Goal: Find specific page/section: Find specific page/section

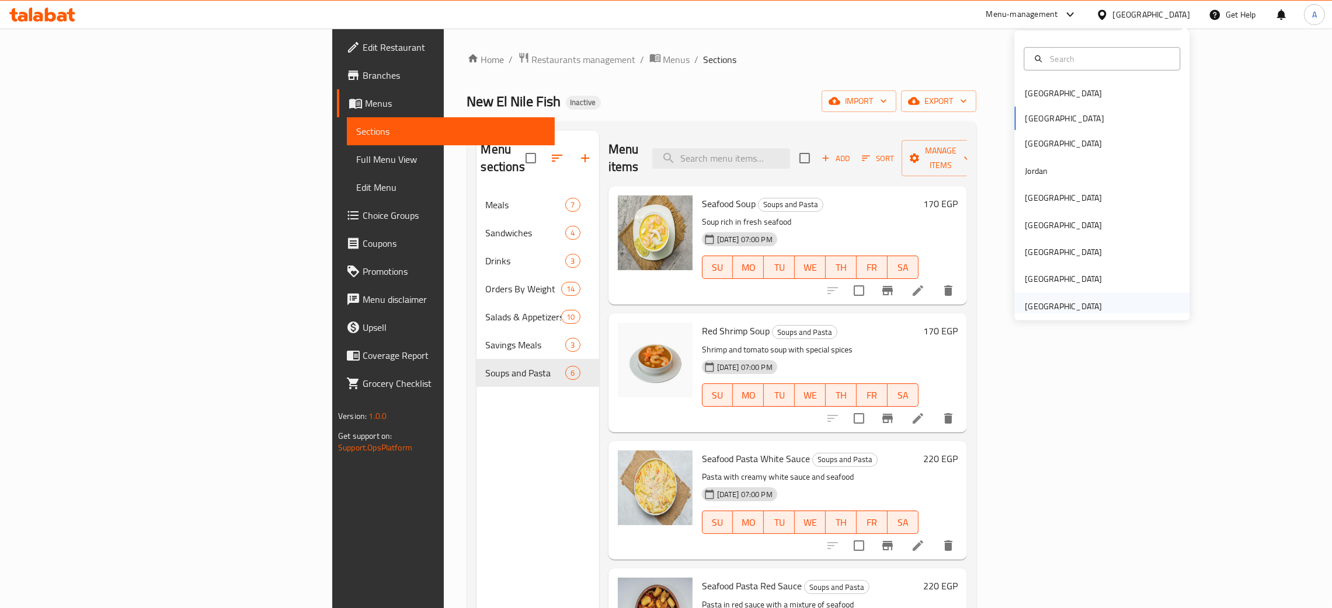
click at [1057, 311] on div "[GEOGRAPHIC_DATA]" at bounding box center [1063, 306] width 77 height 13
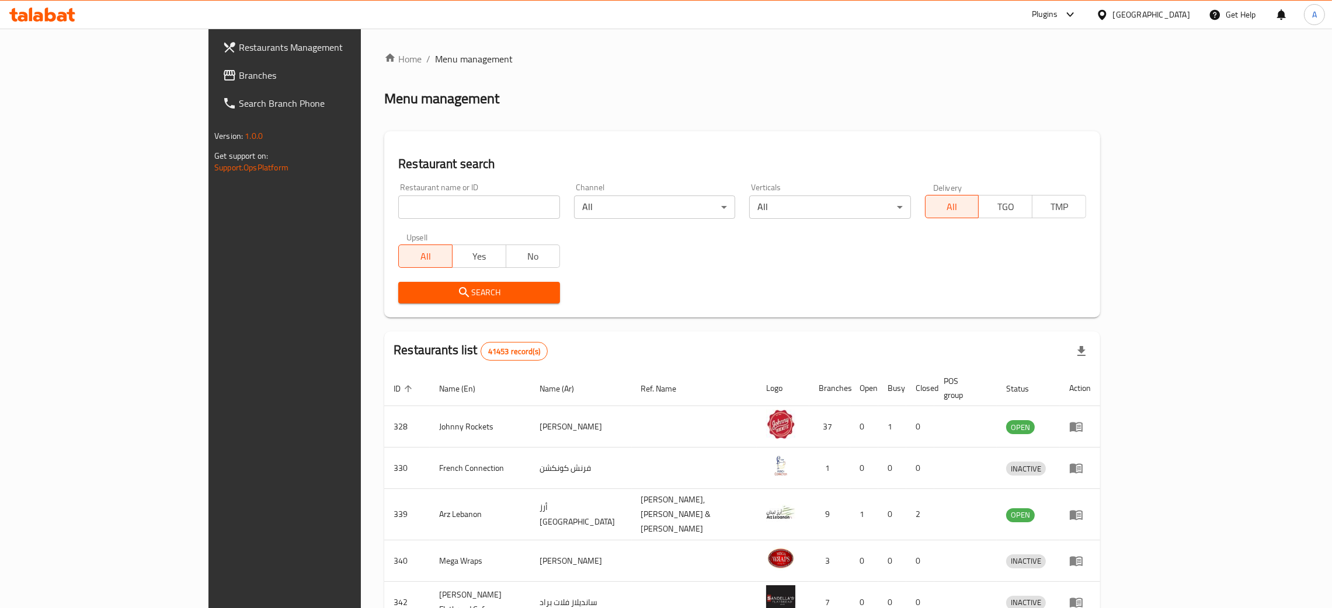
click at [399, 204] on input "search" at bounding box center [478, 207] width 161 height 23
paste input "KRUST PIZZA"
click button "Search" at bounding box center [478, 293] width 161 height 22
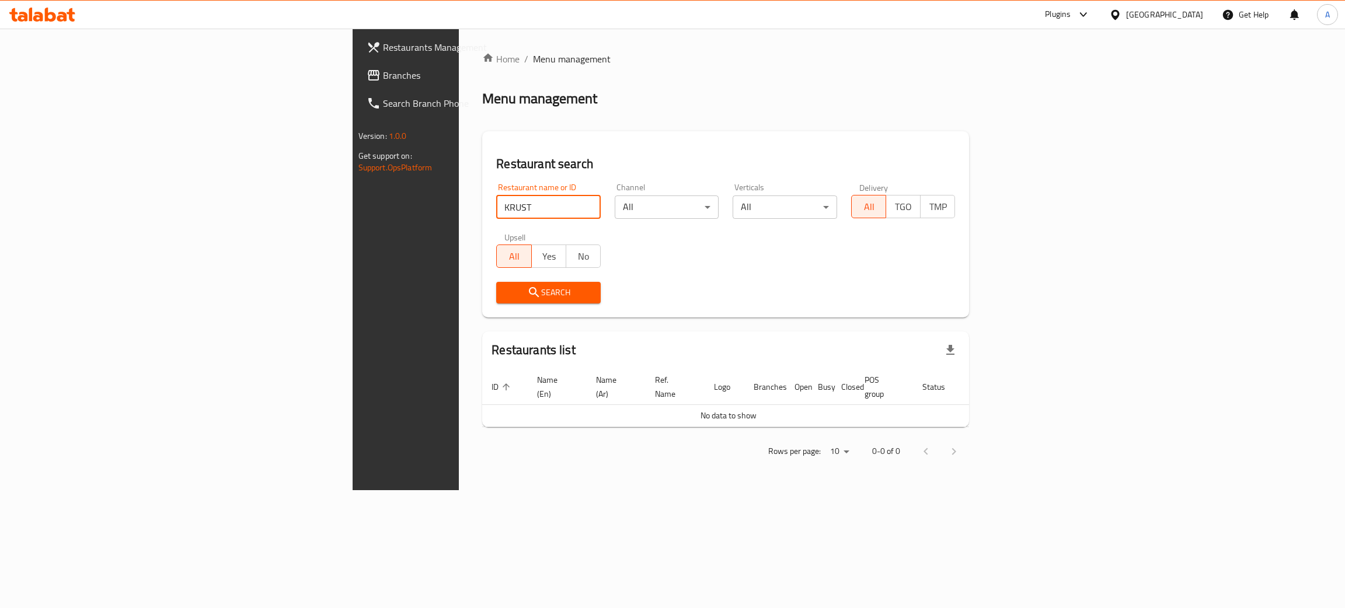
type input "KRUST"
click button "Search" at bounding box center [548, 293] width 104 height 22
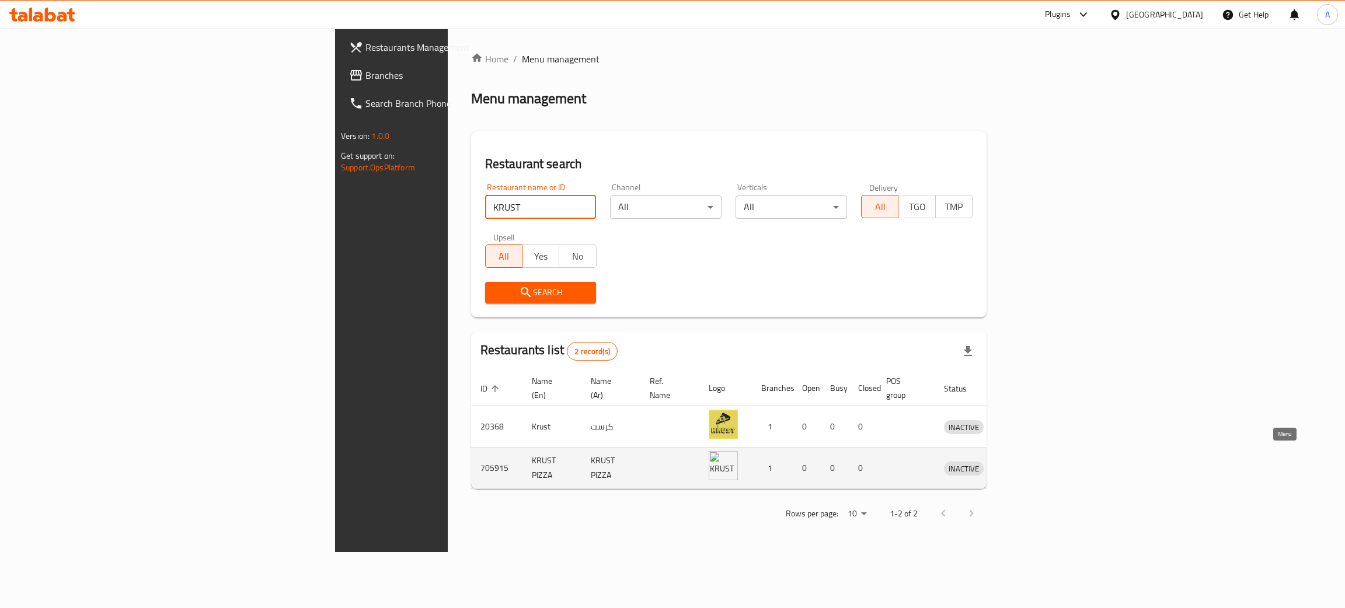
click at [1020, 464] on icon "enhanced table" at bounding box center [1014, 469] width 13 height 10
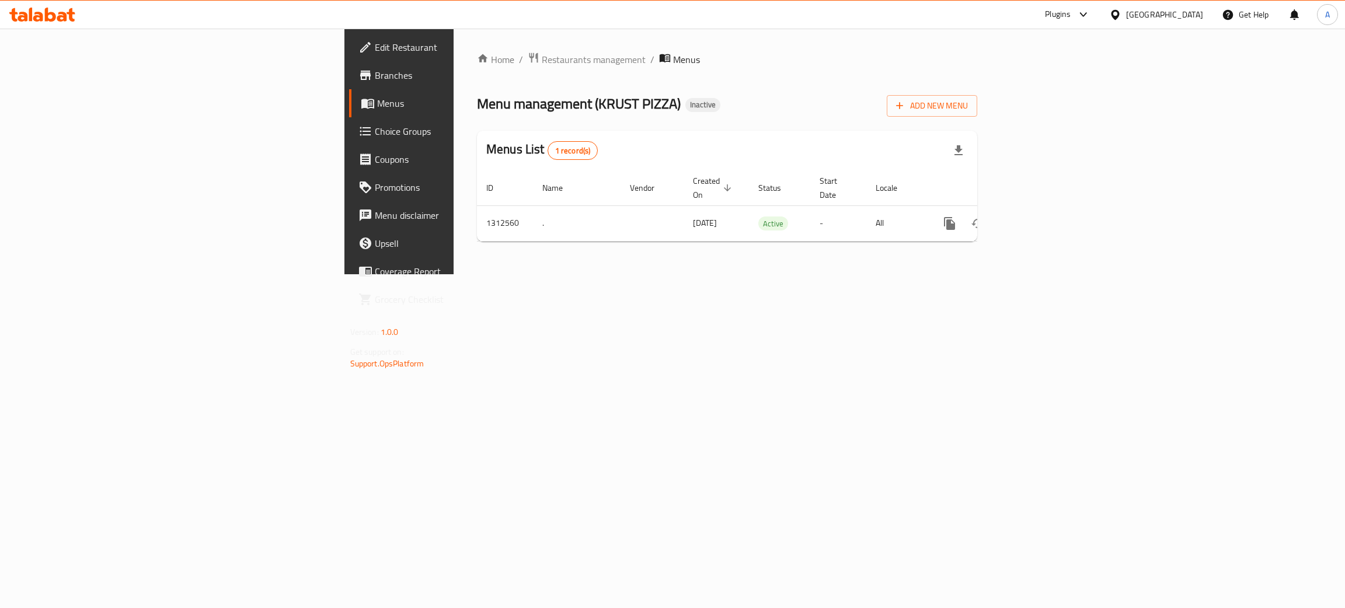
click at [375, 71] on span "Branches" at bounding box center [467, 75] width 185 height 14
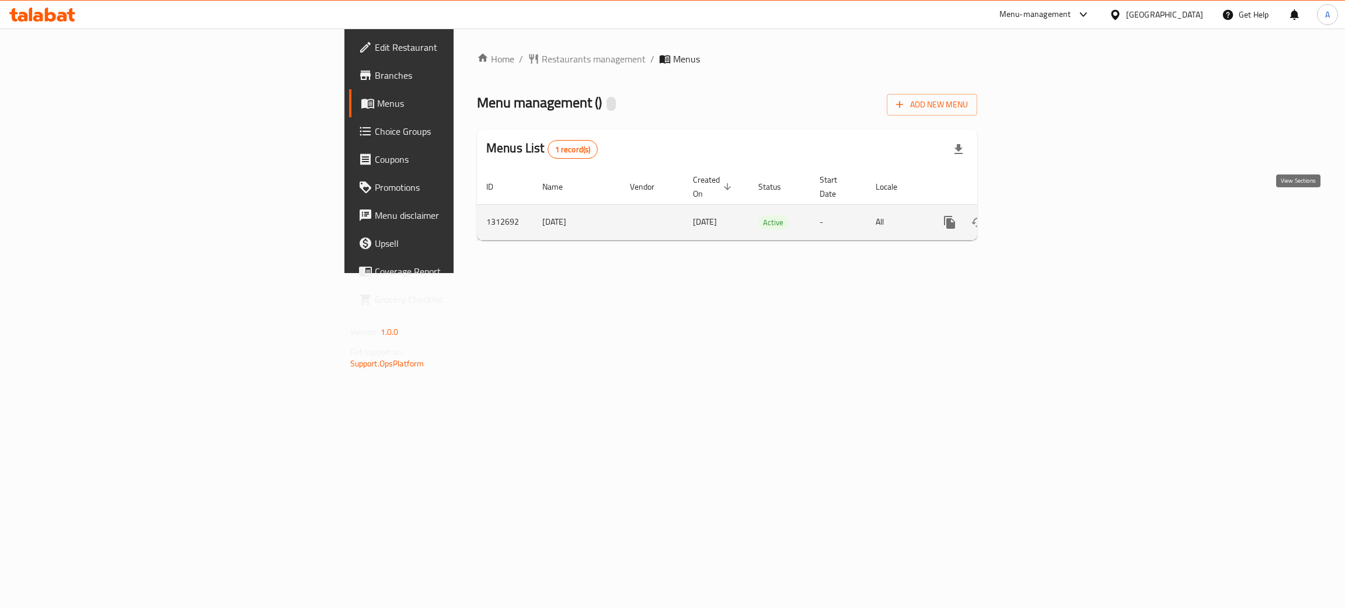
click at [1041, 215] on icon "enhanced table" at bounding box center [1034, 222] width 14 height 14
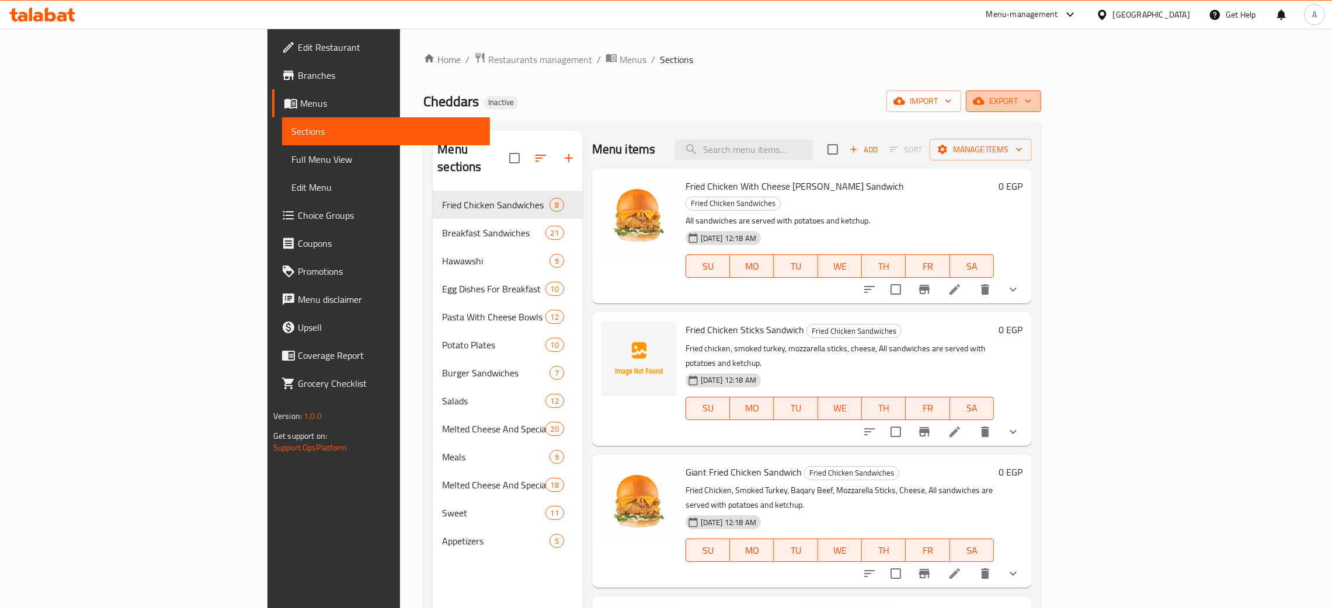
click at [1034, 97] on icon "button" at bounding box center [1028, 101] width 12 height 12
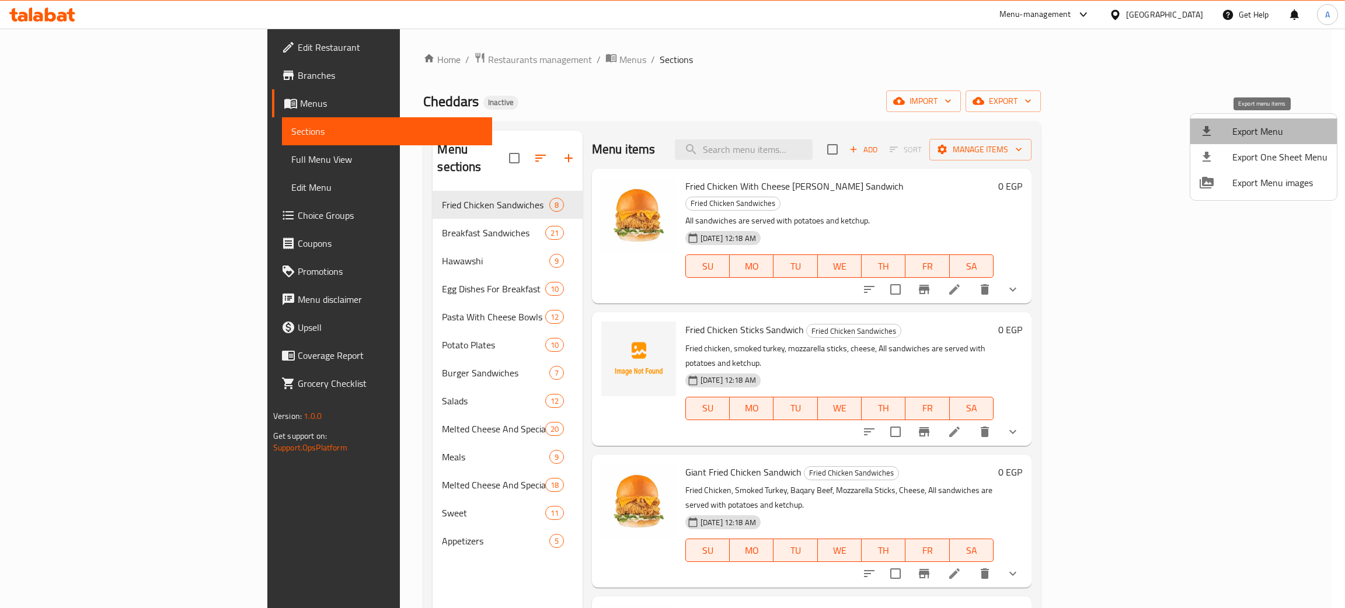
click at [1270, 134] on span "Export Menu" at bounding box center [1279, 131] width 95 height 14
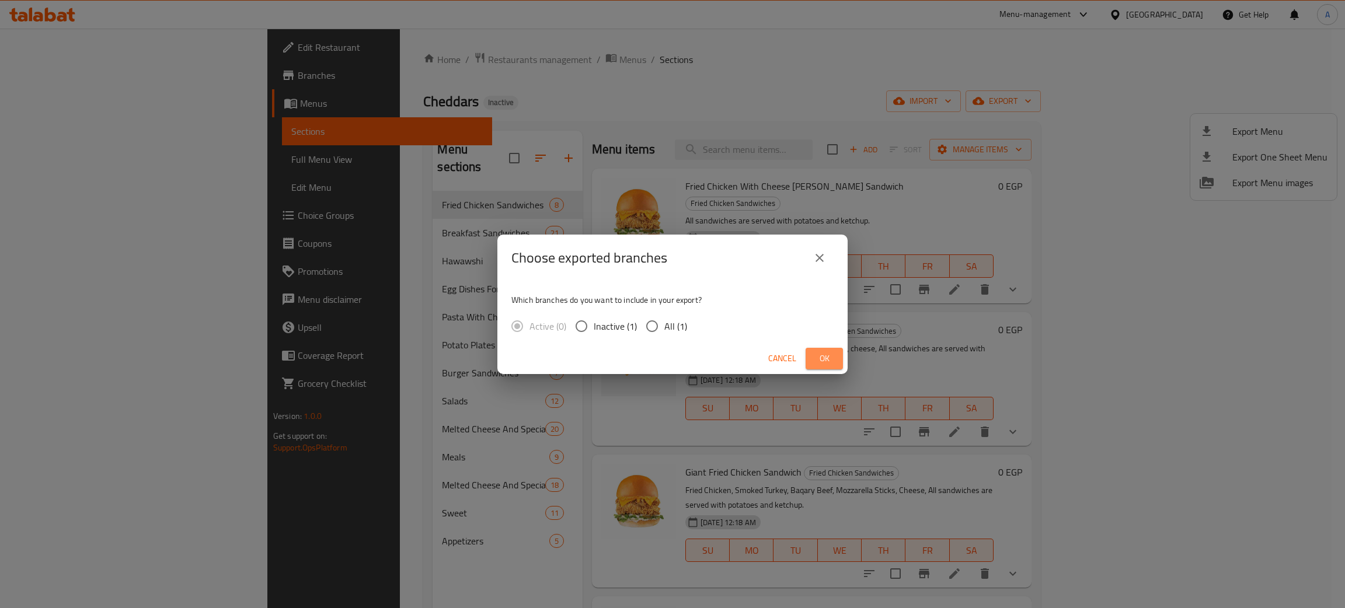
click at [824, 360] on span "Ok" at bounding box center [824, 358] width 19 height 15
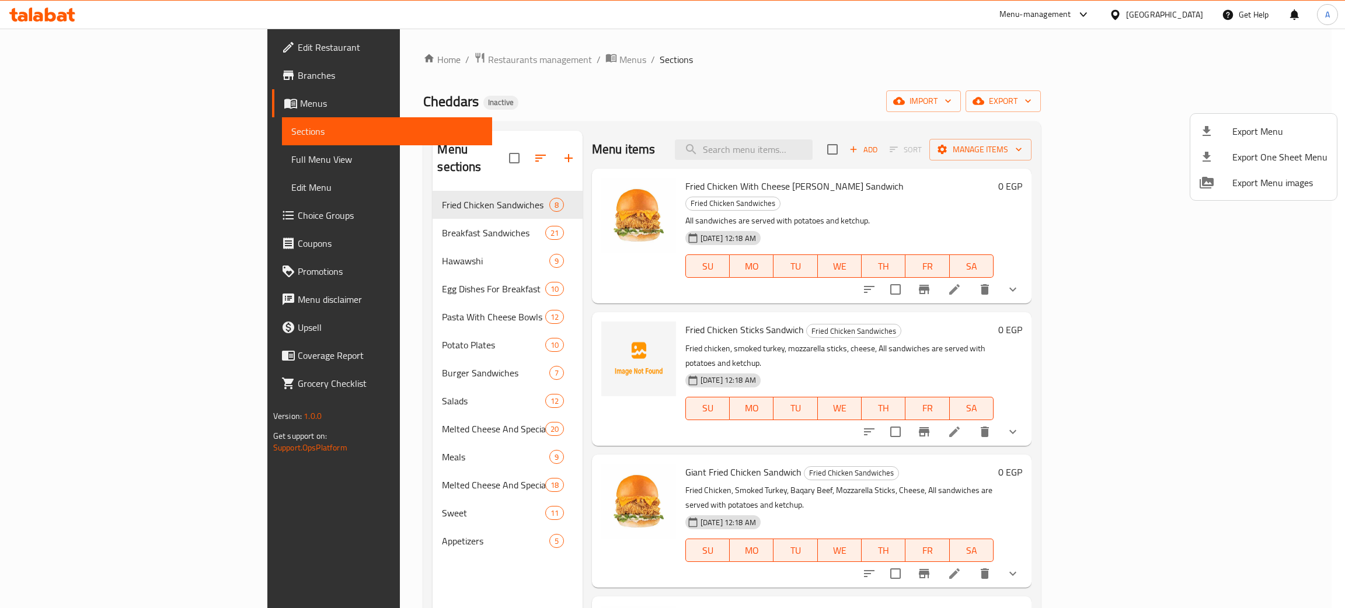
click at [379, 523] on div at bounding box center [672, 304] width 1345 height 608
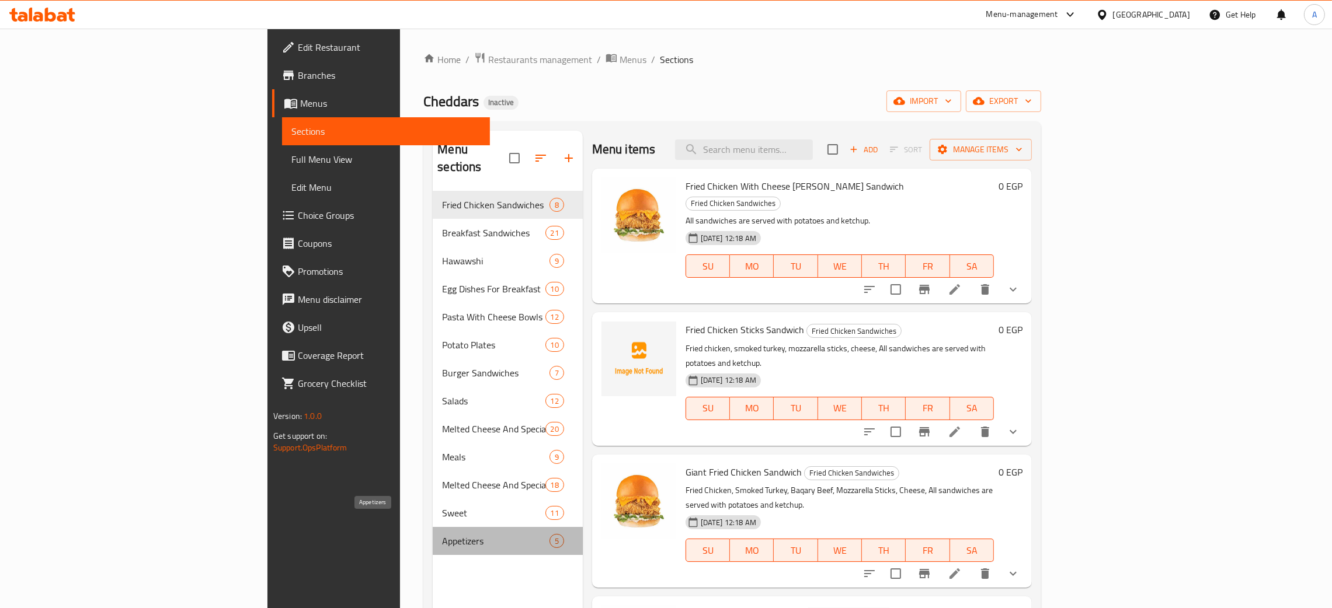
click at [442, 534] on span "Appetizers" at bounding box center [495, 541] width 107 height 14
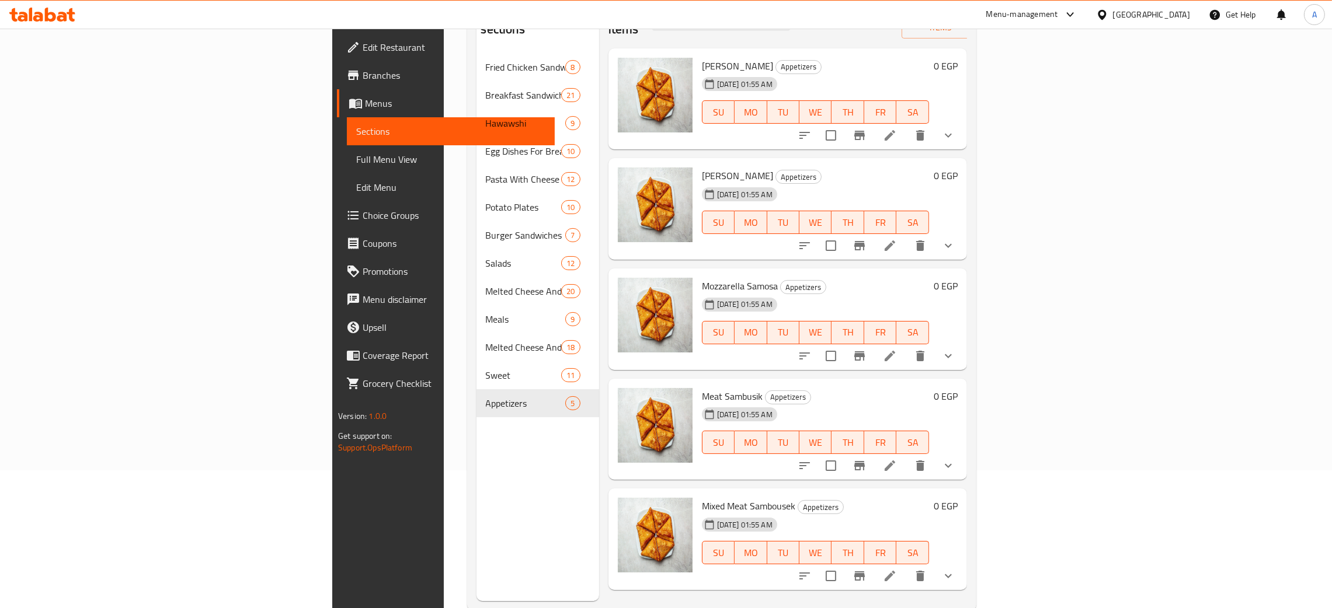
scroll to position [165, 0]
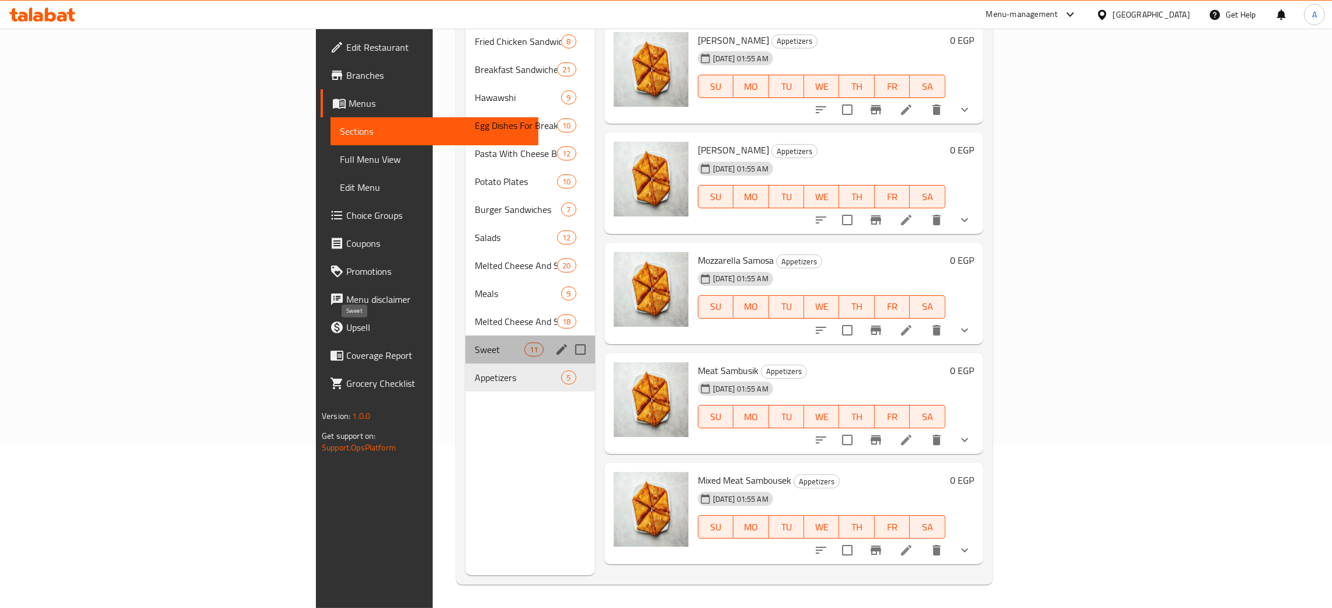
click at [475, 343] on span "Sweet" at bounding box center [500, 350] width 50 height 14
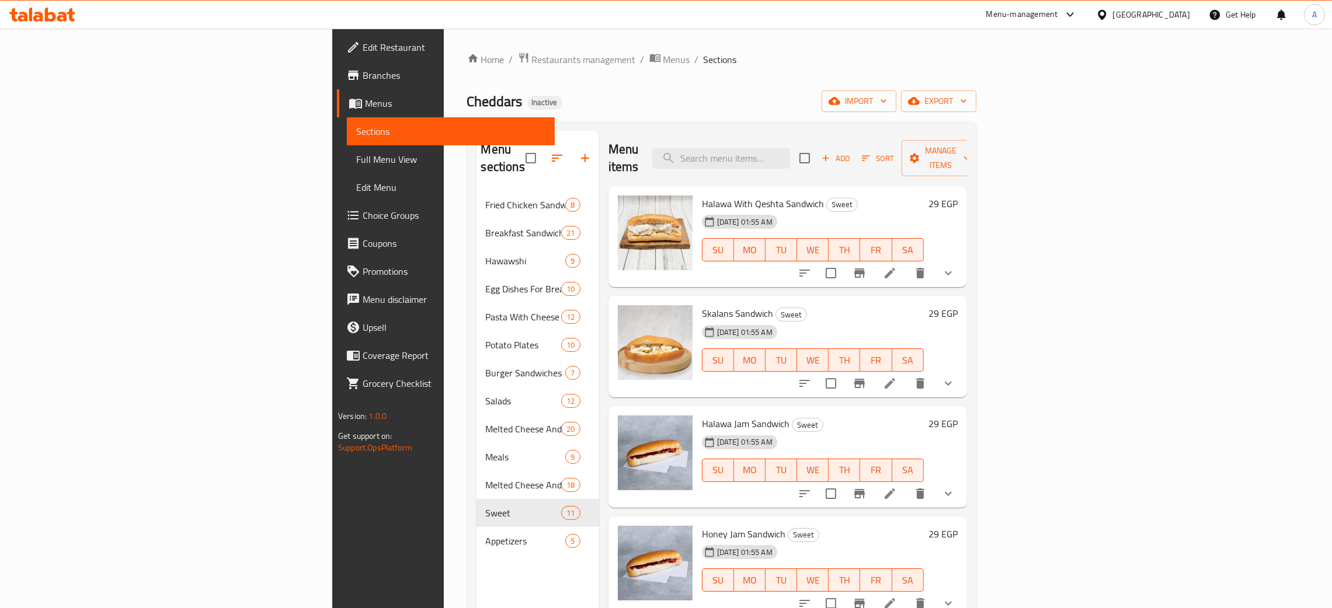
click at [1172, 13] on div "[GEOGRAPHIC_DATA]" at bounding box center [1151, 14] width 77 height 13
click at [1052, 300] on div "[GEOGRAPHIC_DATA]" at bounding box center [1063, 306] width 77 height 13
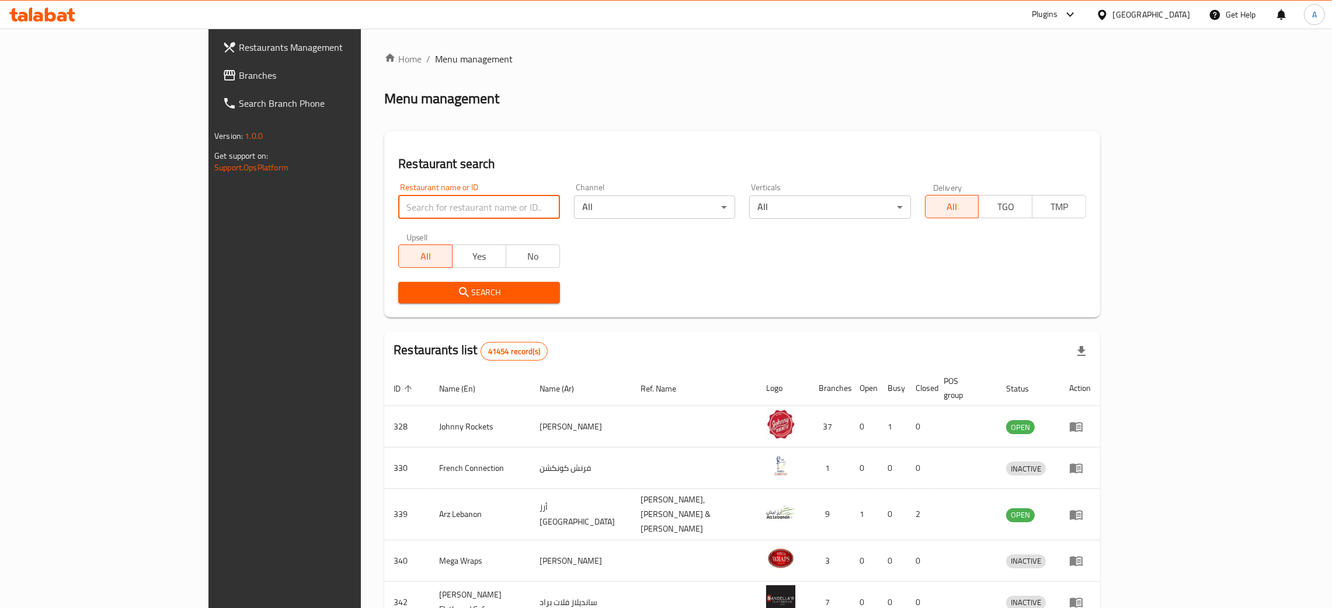
click at [407, 205] on input "search" at bounding box center [478, 207] width 161 height 23
paste input "[GEOGRAPHIC_DATA]"
type input "[GEOGRAPHIC_DATA]"
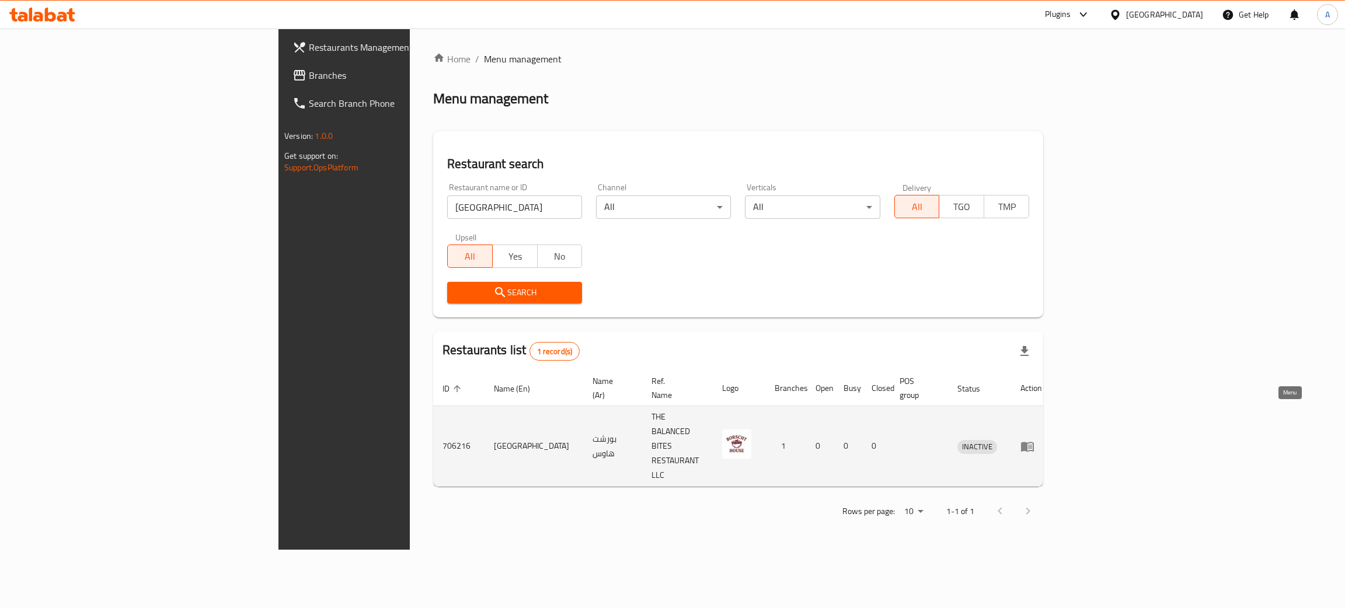
click at [1042, 440] on link "enhanced table" at bounding box center [1031, 447] width 22 height 14
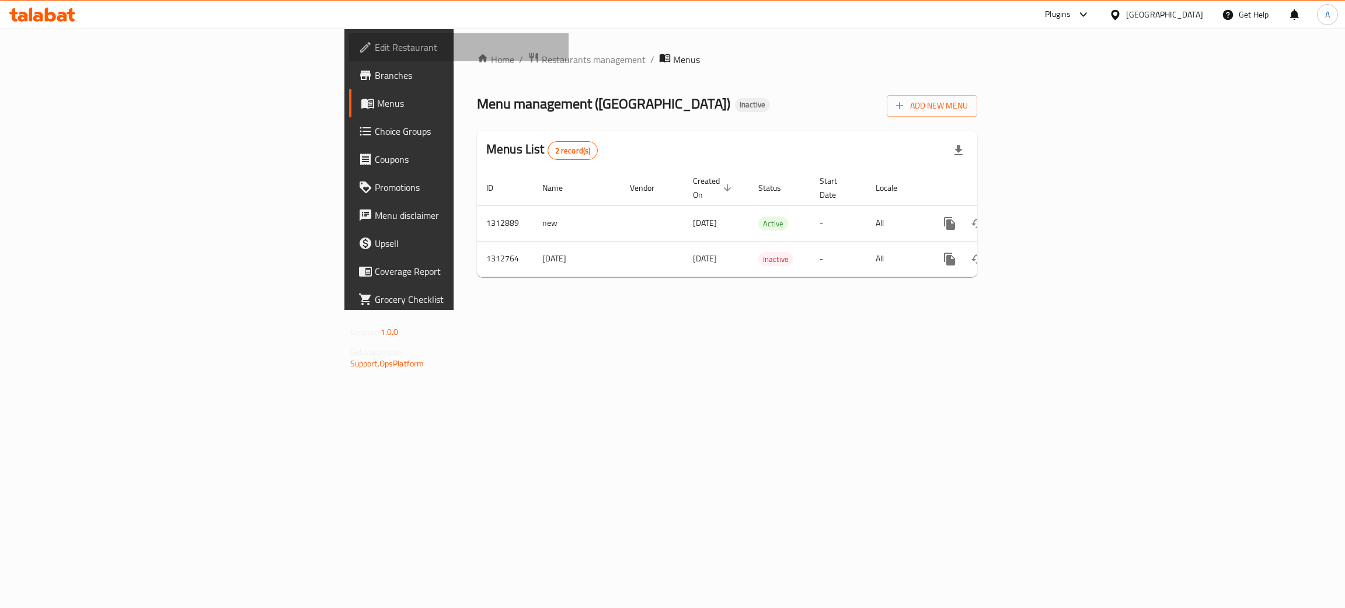
click at [375, 44] on span "Edit Restaurant" at bounding box center [467, 47] width 185 height 14
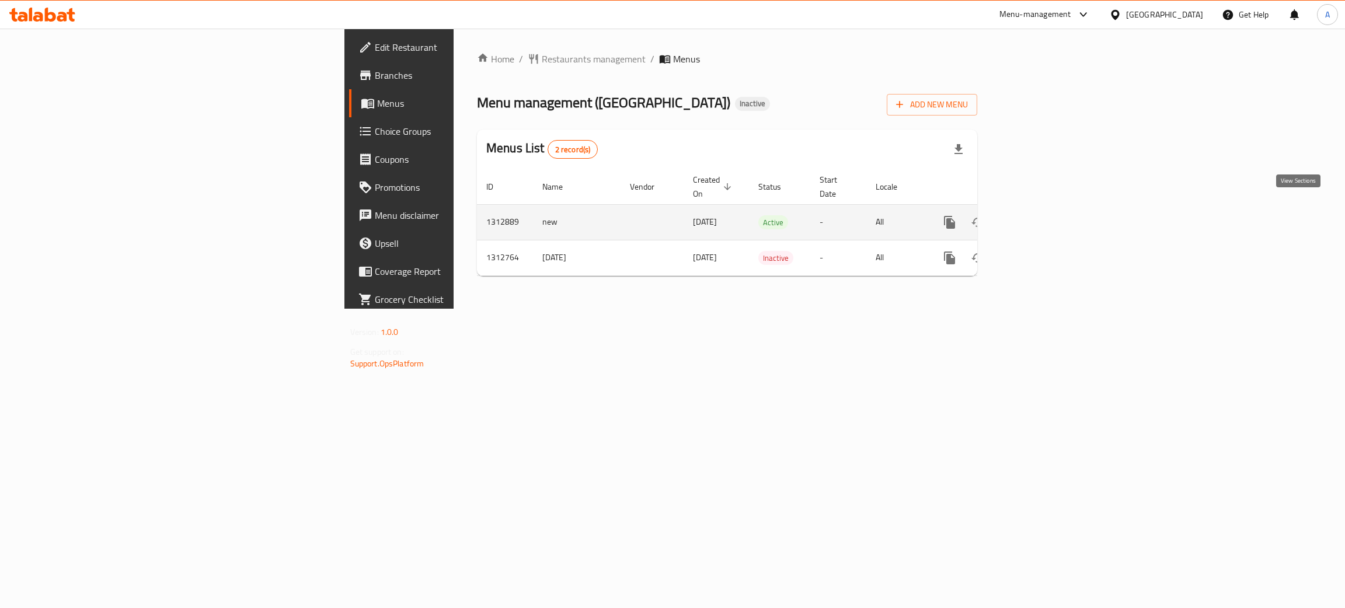
click at [1041, 215] on icon "enhanced table" at bounding box center [1034, 222] width 14 height 14
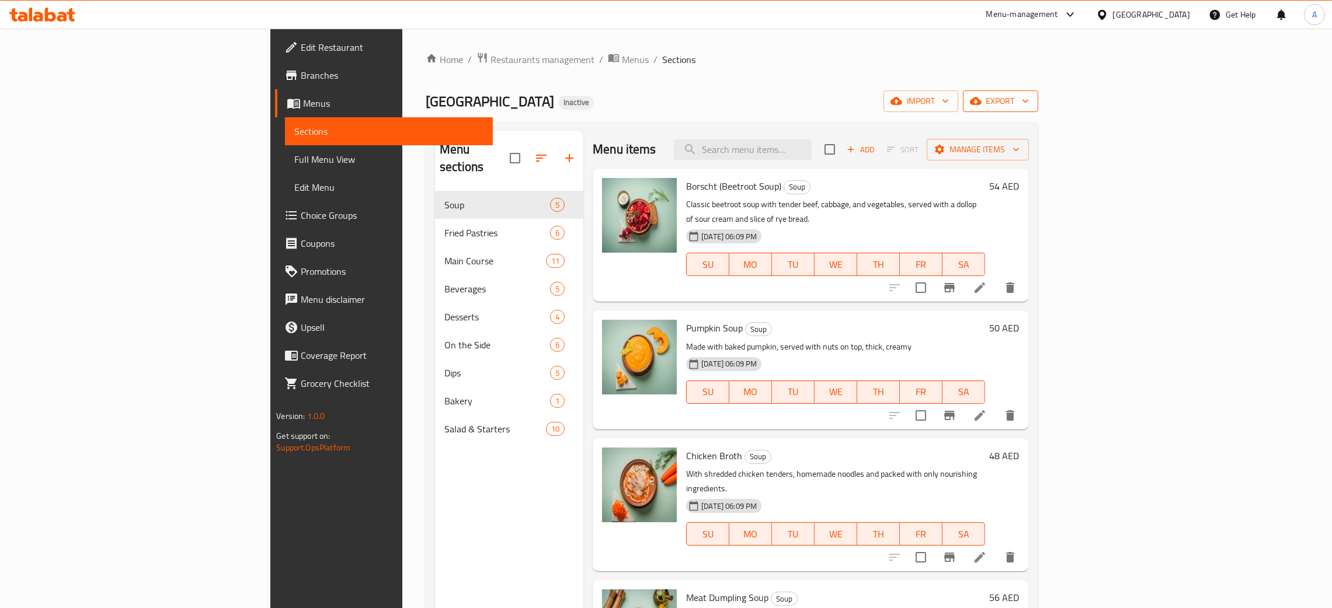
click at [1031, 101] on icon "button" at bounding box center [1025, 101] width 12 height 12
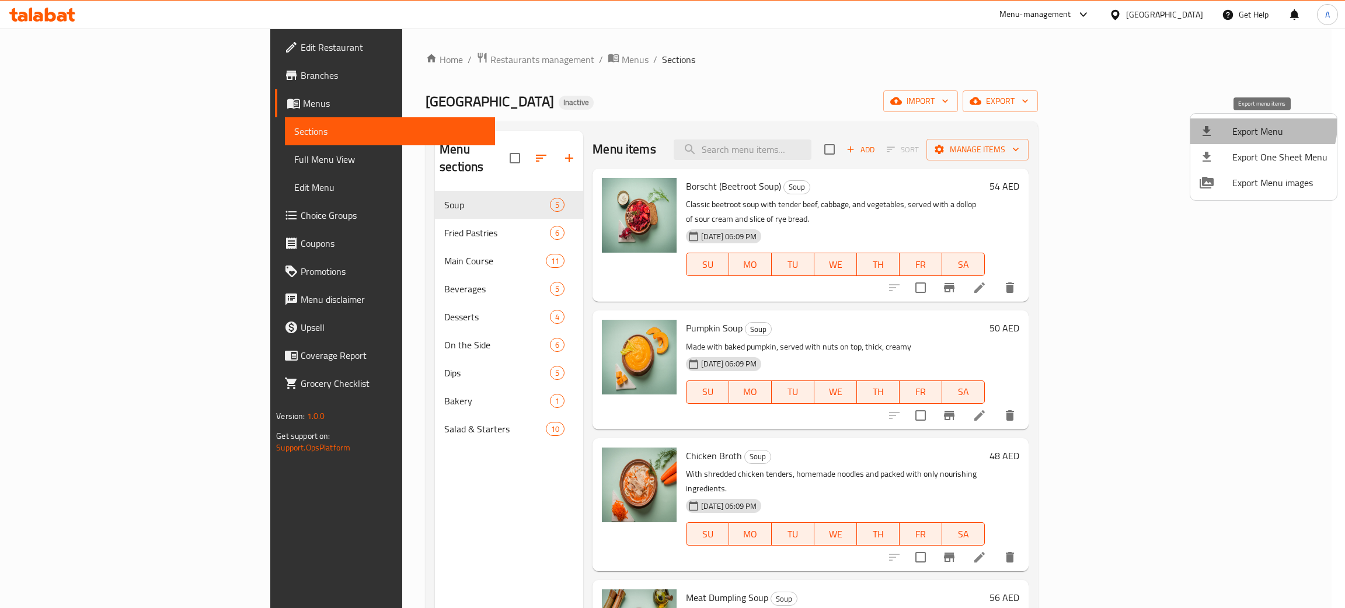
click at [1256, 125] on span "Export Menu" at bounding box center [1279, 131] width 95 height 14
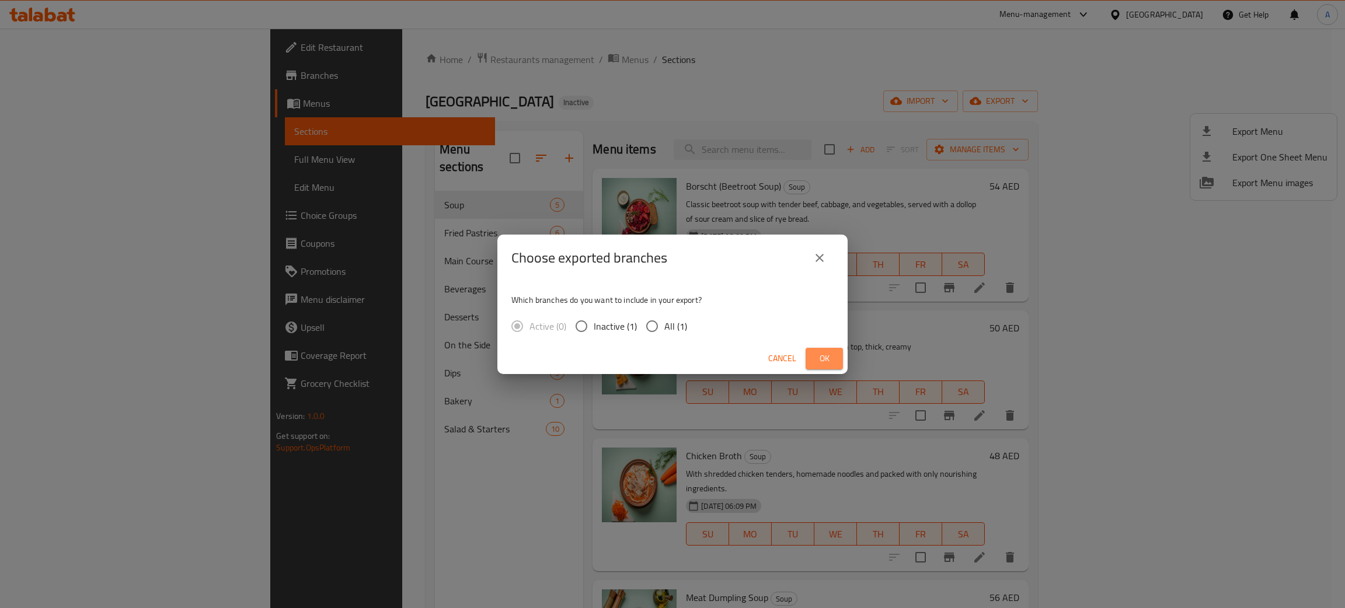
click at [829, 359] on span "Ok" at bounding box center [824, 358] width 19 height 15
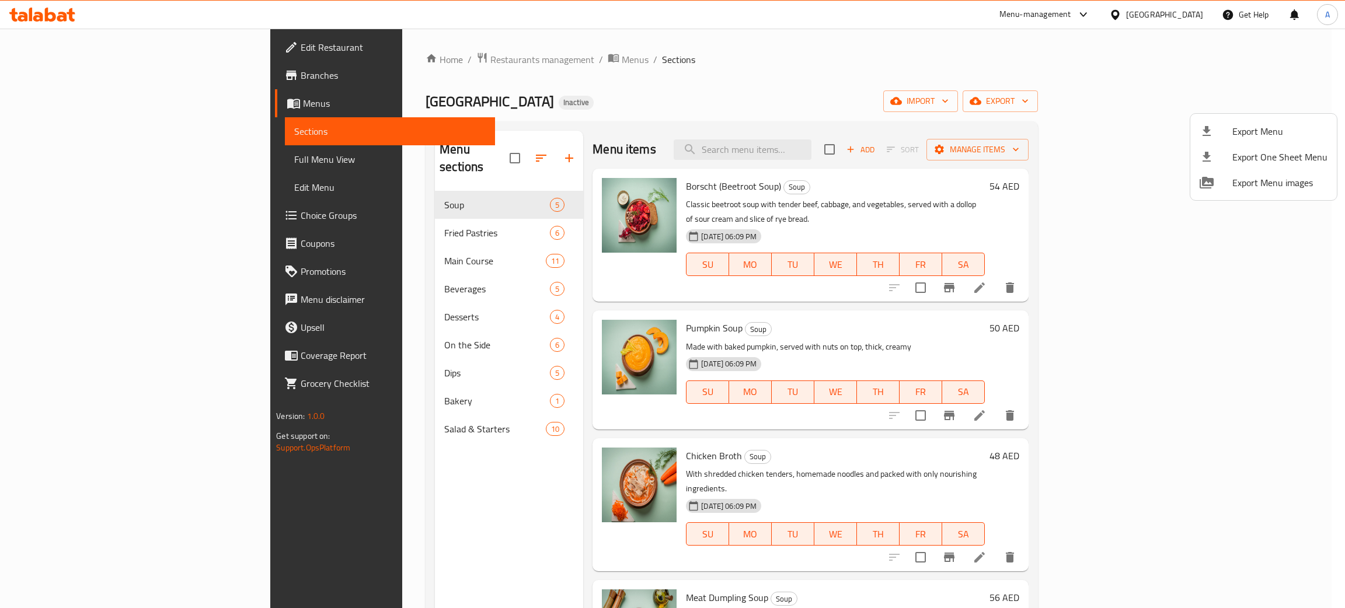
click at [394, 398] on div at bounding box center [672, 304] width 1345 height 608
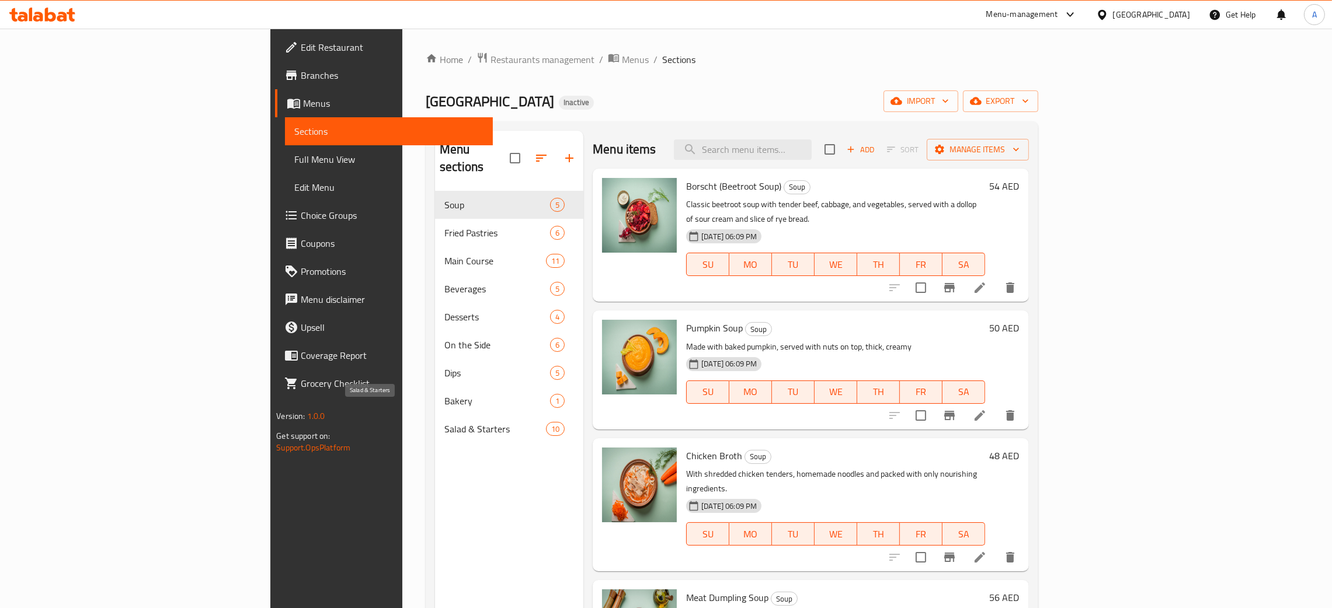
click at [444, 422] on span "Salad & Starters" at bounding box center [495, 429] width 102 height 14
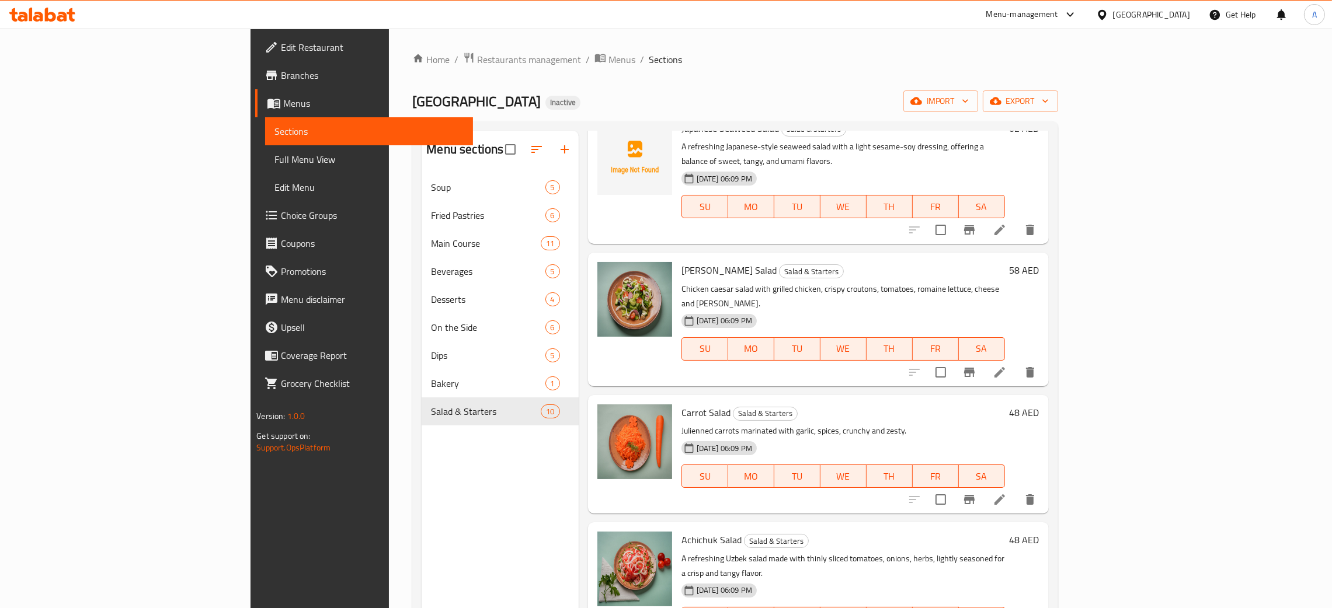
scroll to position [695, 0]
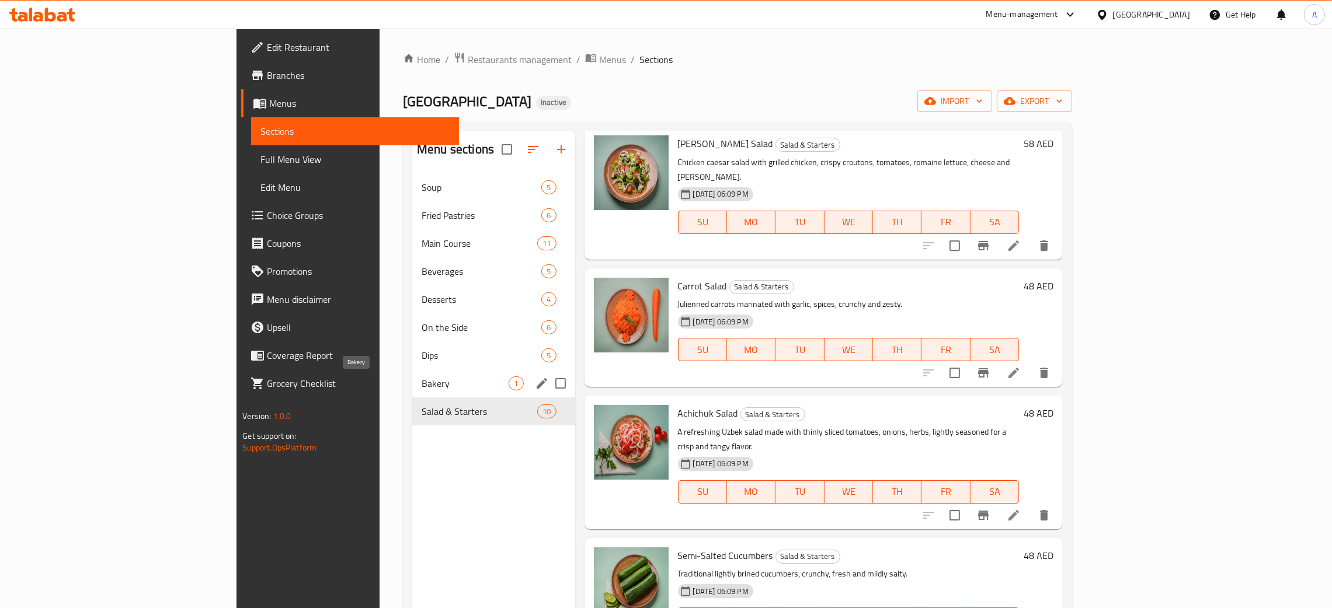
click at [421, 384] on span "Bakery" at bounding box center [464, 384] width 87 height 14
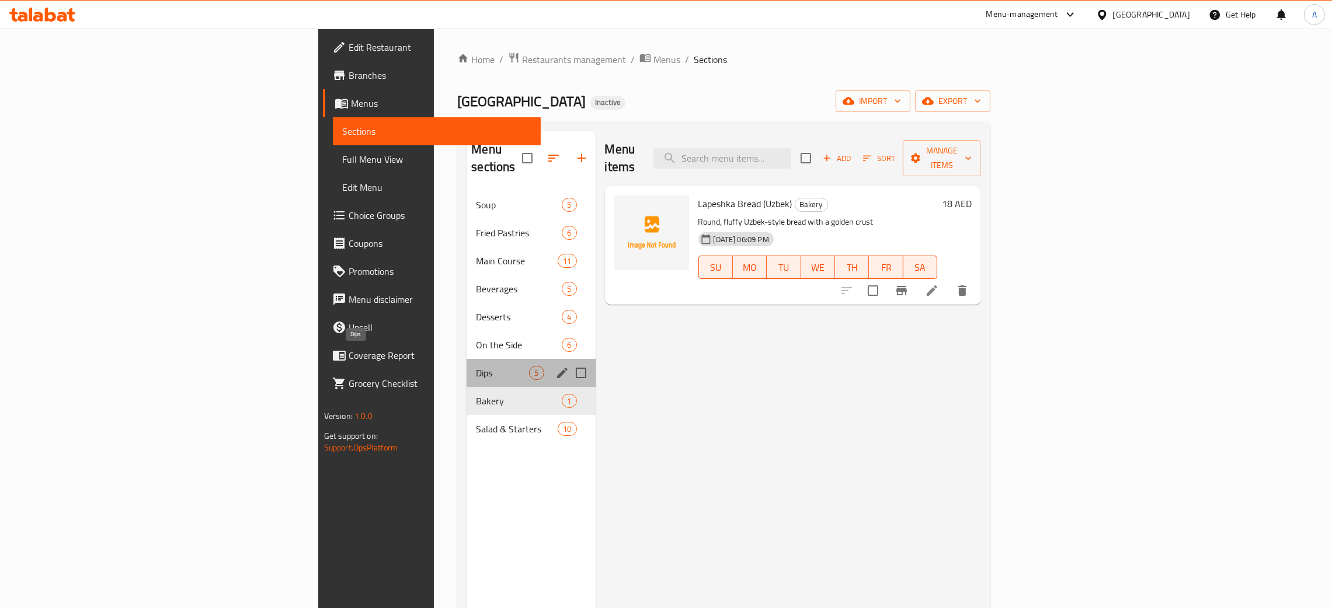
click at [476, 366] on span "Dips" at bounding box center [502, 373] width 53 height 14
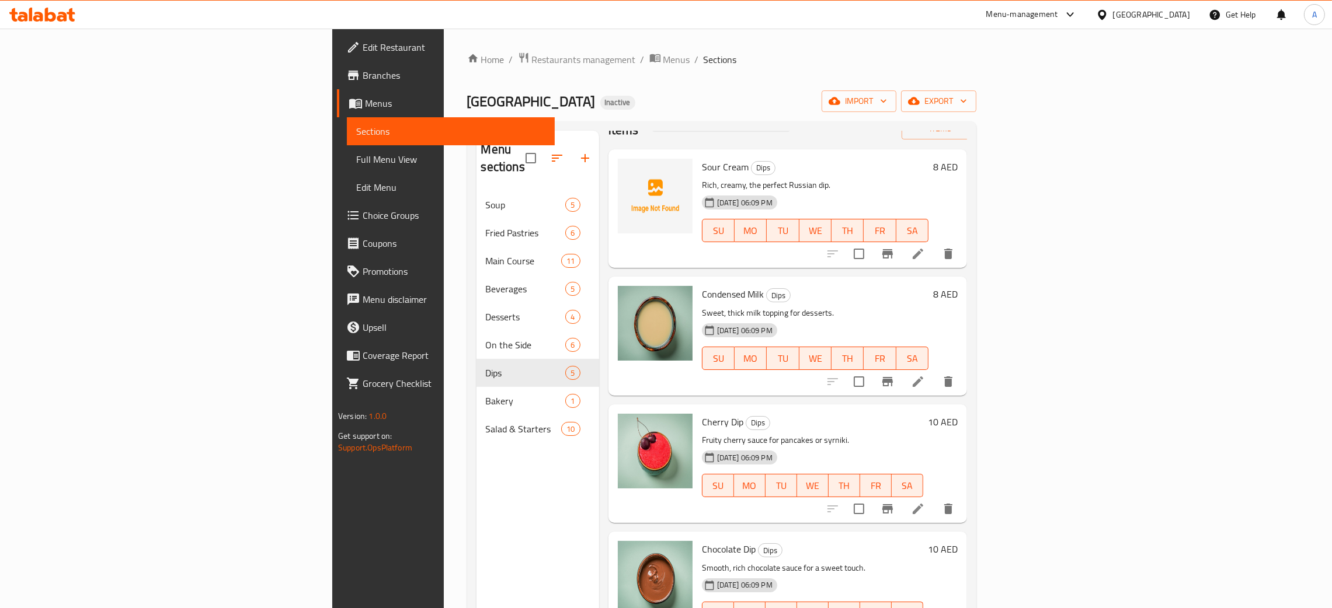
scroll to position [57, 0]
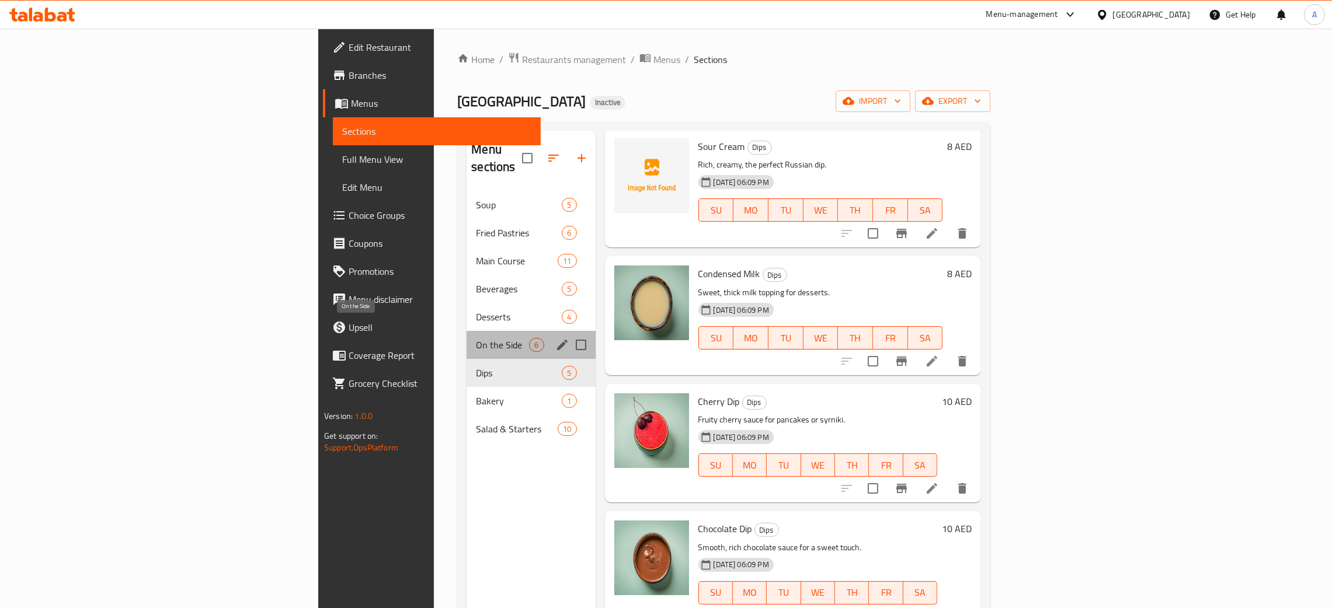
click at [476, 338] on span "On the Side" at bounding box center [502, 345] width 53 height 14
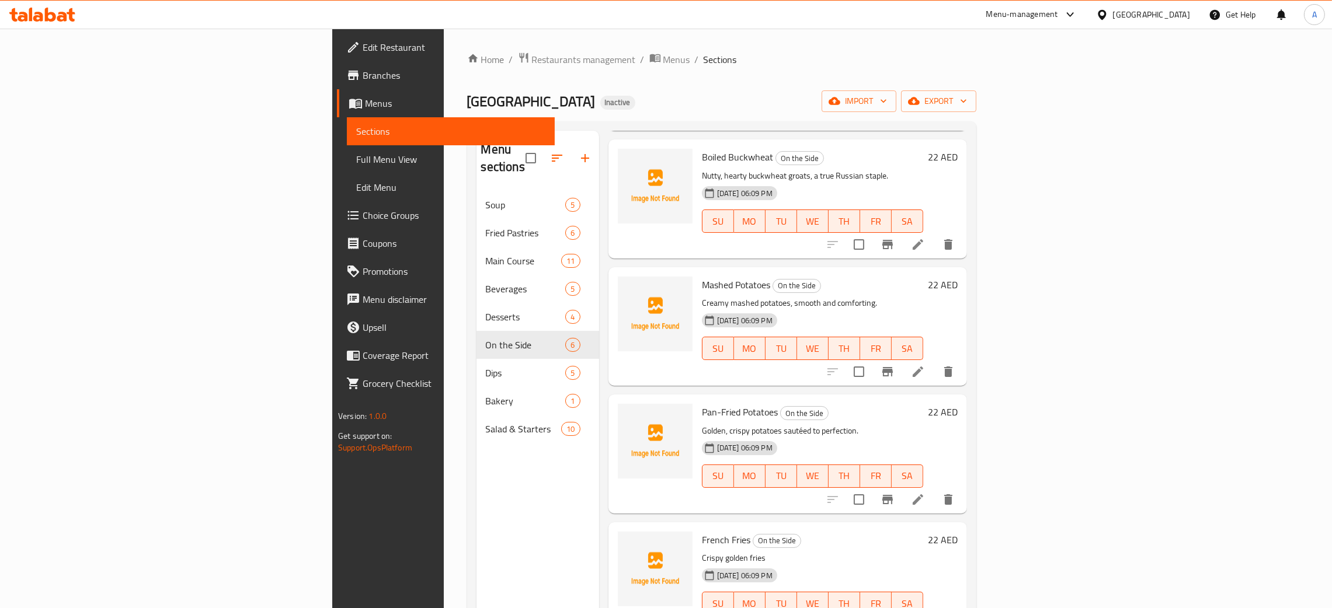
scroll to position [184, 0]
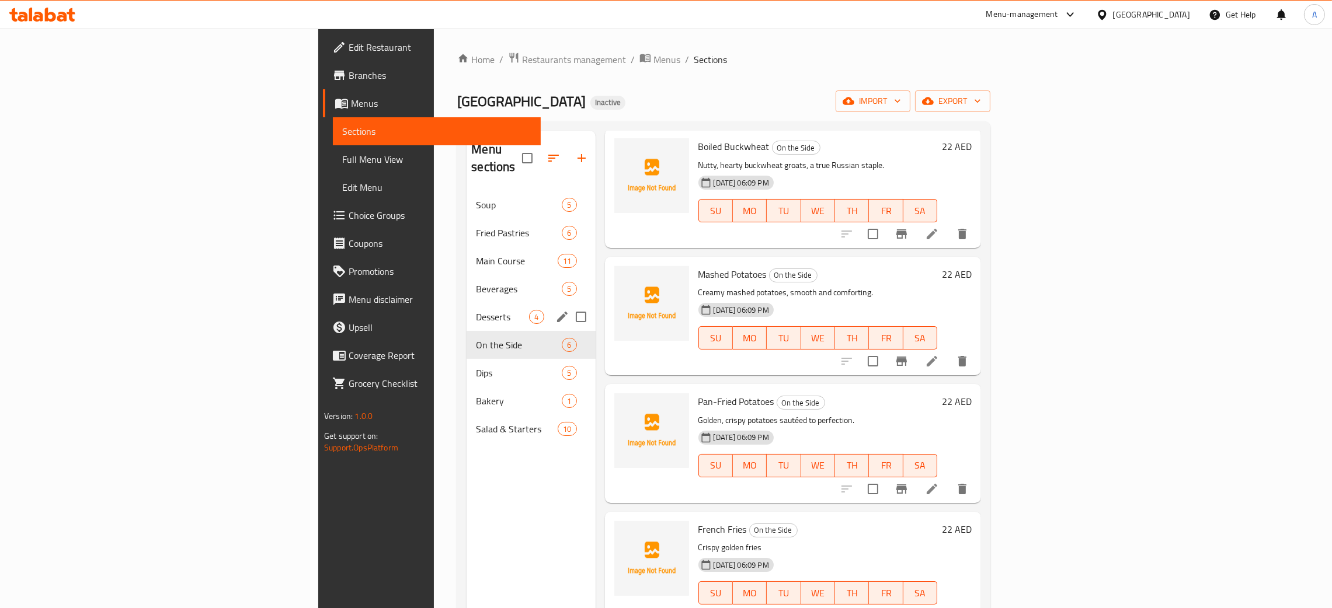
click at [476, 310] on span "Desserts" at bounding box center [502, 317] width 53 height 14
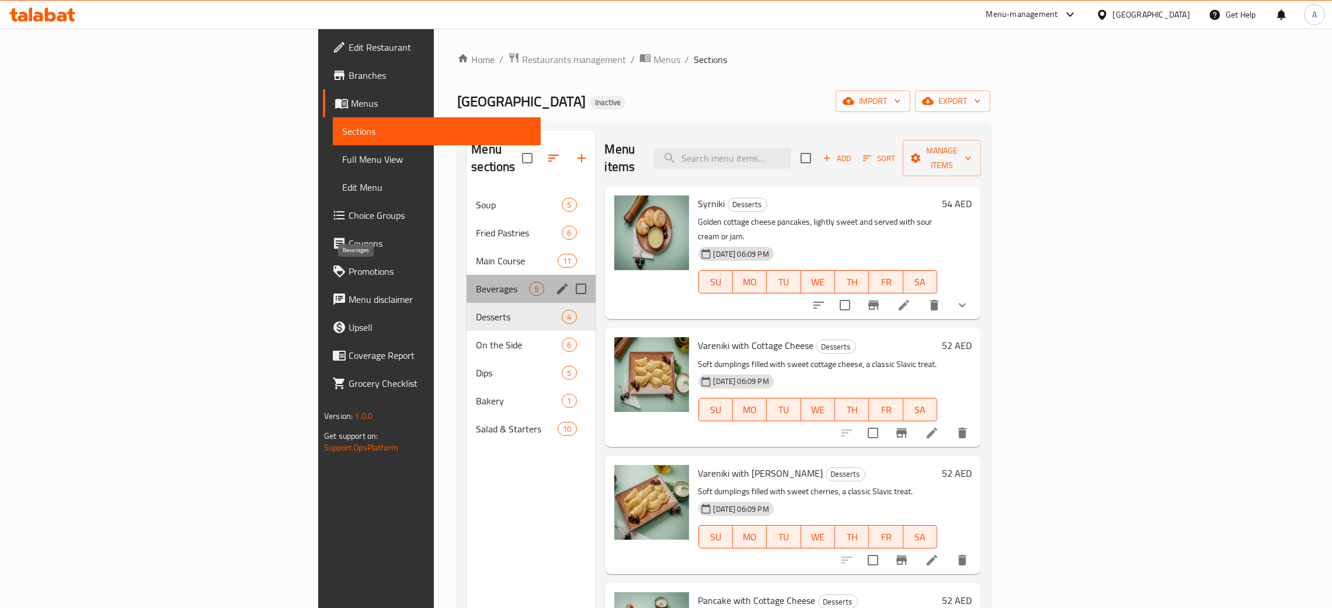
click at [476, 282] on span "Beverages" at bounding box center [502, 289] width 53 height 14
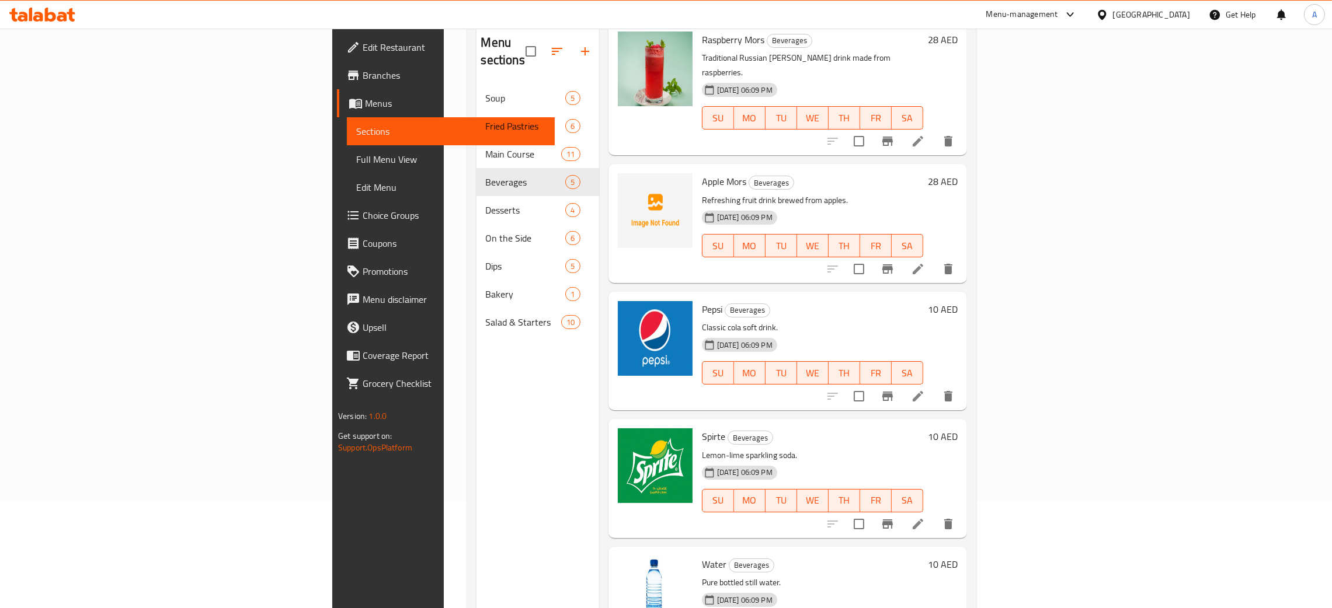
scroll to position [77, 0]
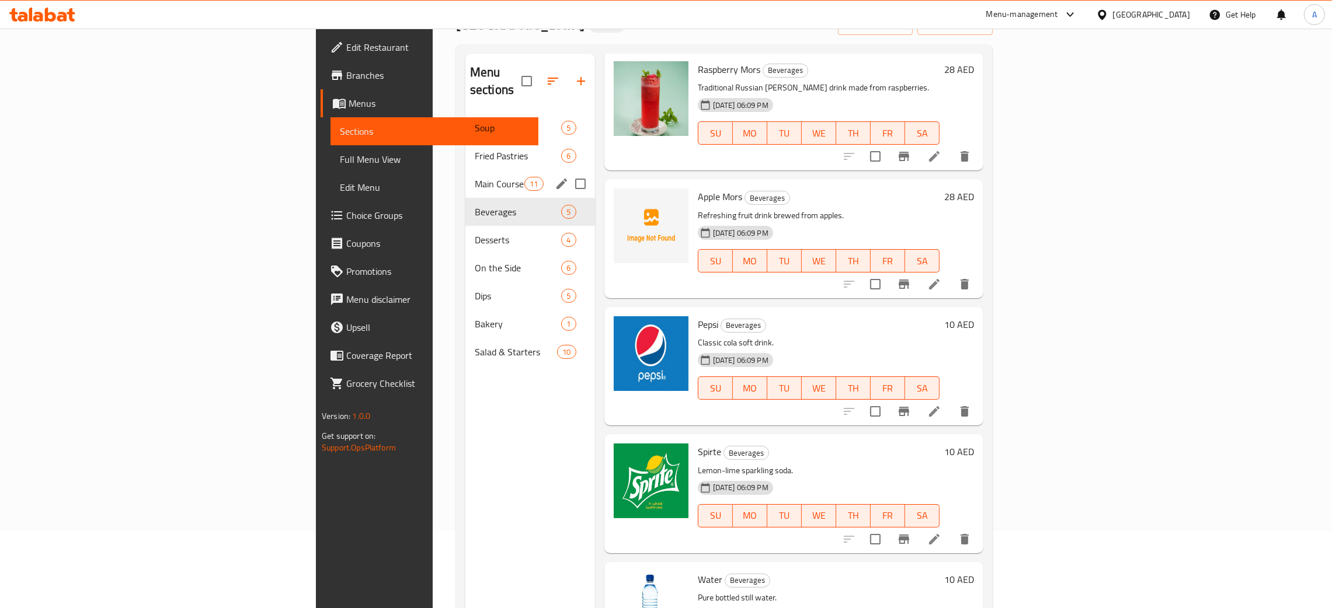
click at [475, 177] on span "Main Course" at bounding box center [500, 184] width 50 height 14
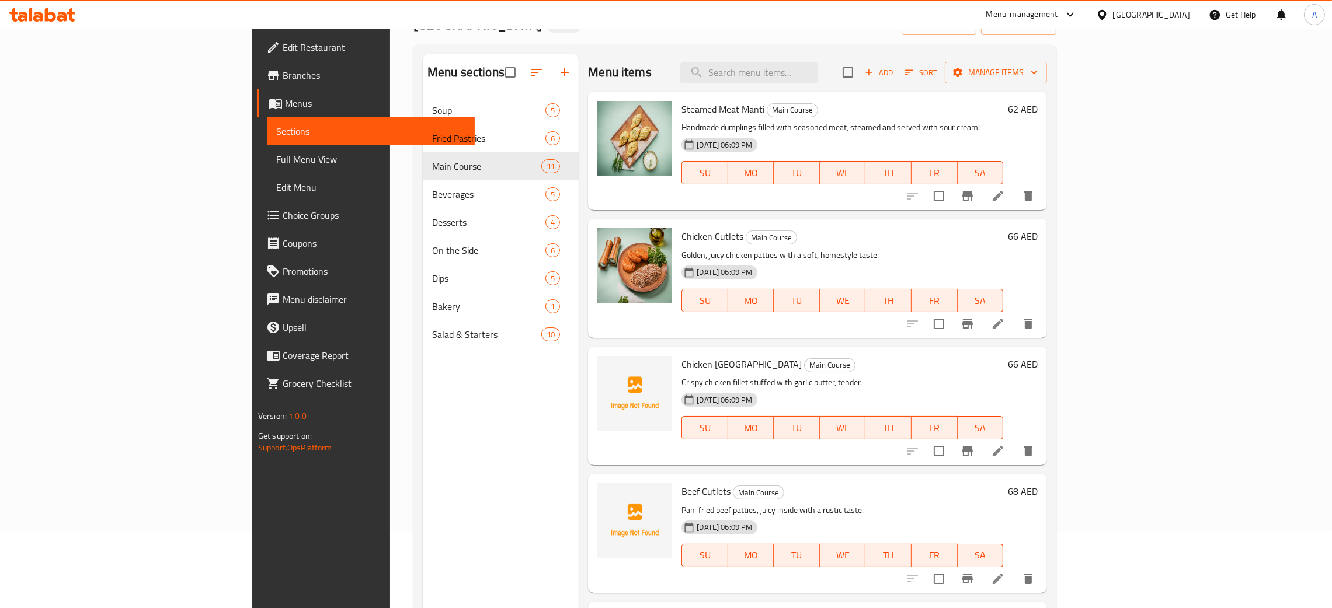
click at [1126, 17] on div "[GEOGRAPHIC_DATA]" at bounding box center [1151, 14] width 77 height 13
click at [1038, 254] on div "[GEOGRAPHIC_DATA]" at bounding box center [1063, 255] width 96 height 27
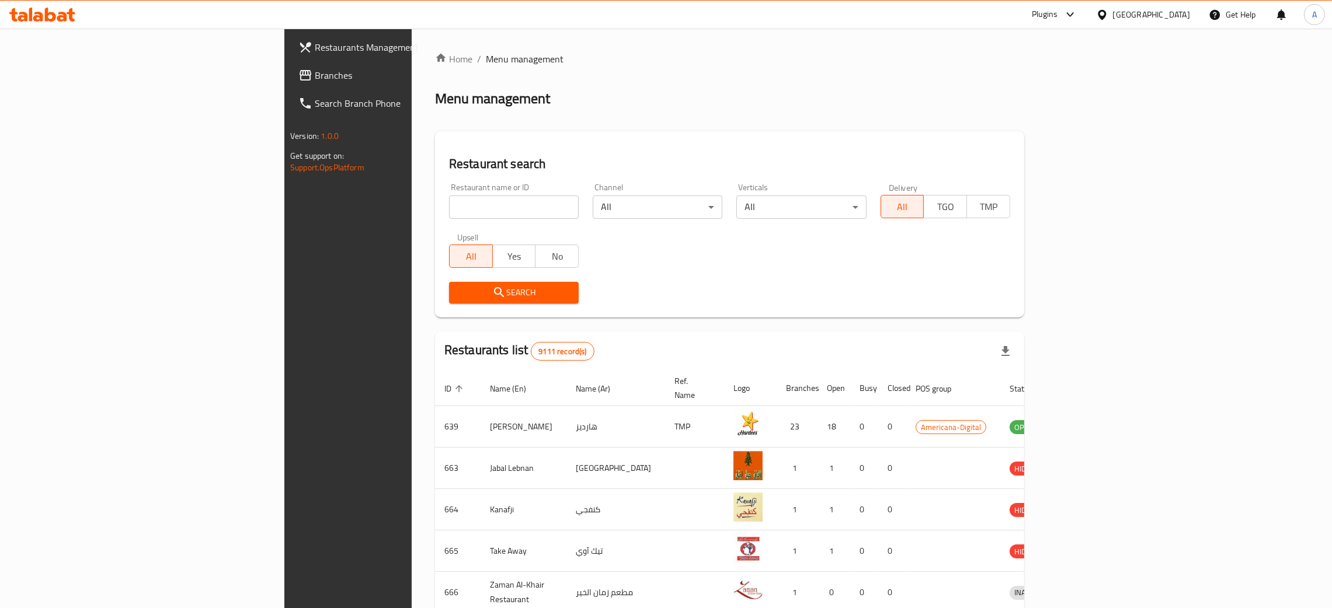
click at [449, 207] on input "search" at bounding box center [514, 207] width 130 height 23
paste input "MUGHAL DARBAR RESTAURANT"
type input "MUGHAL DARBAR RESTAURANT"
click button "Search" at bounding box center [514, 293] width 130 height 22
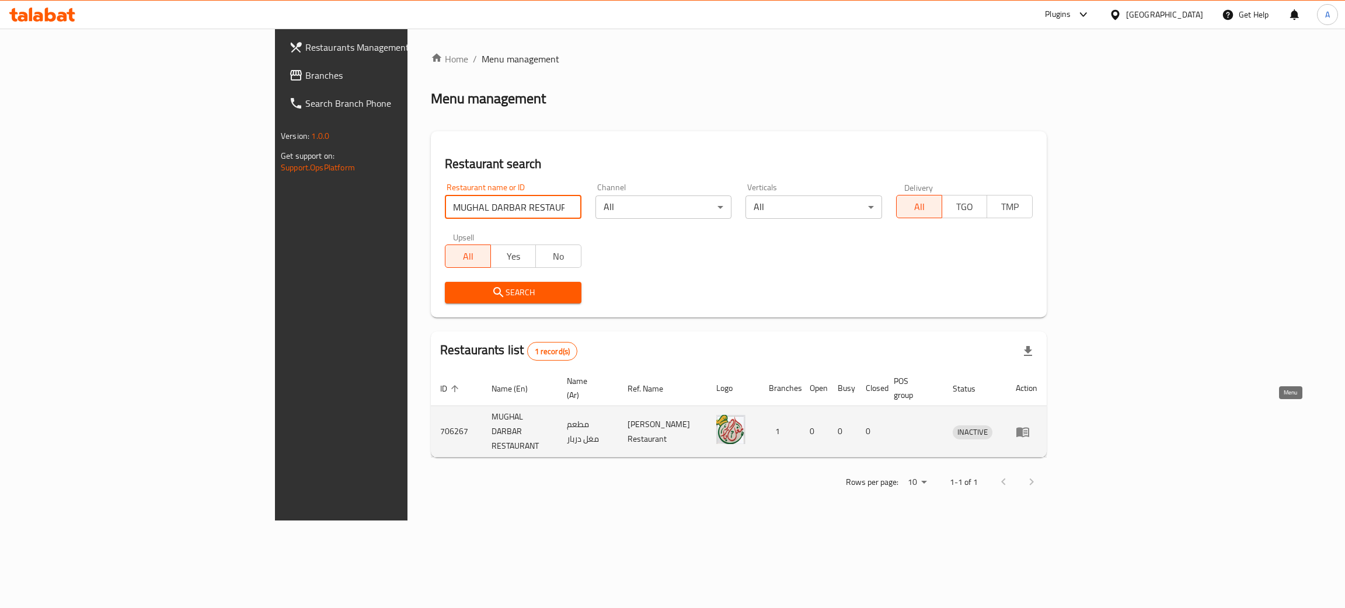
click at [1030, 425] on icon "enhanced table" at bounding box center [1023, 432] width 14 height 14
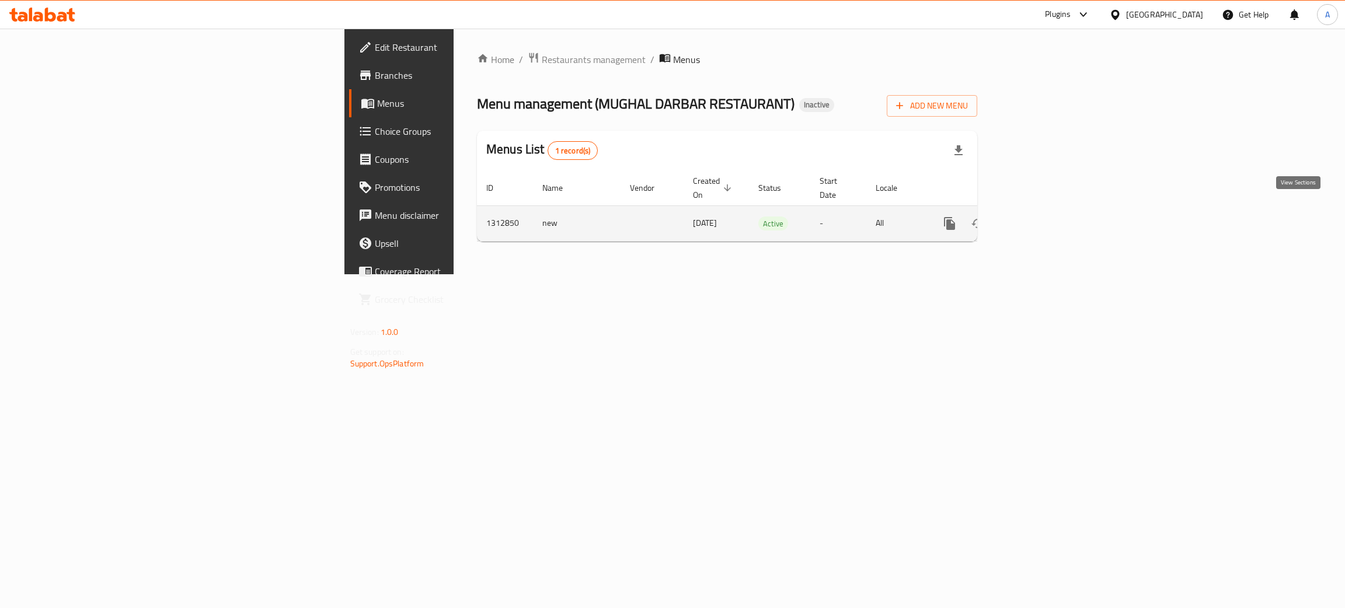
click at [1039, 218] on icon "enhanced table" at bounding box center [1034, 223] width 11 height 11
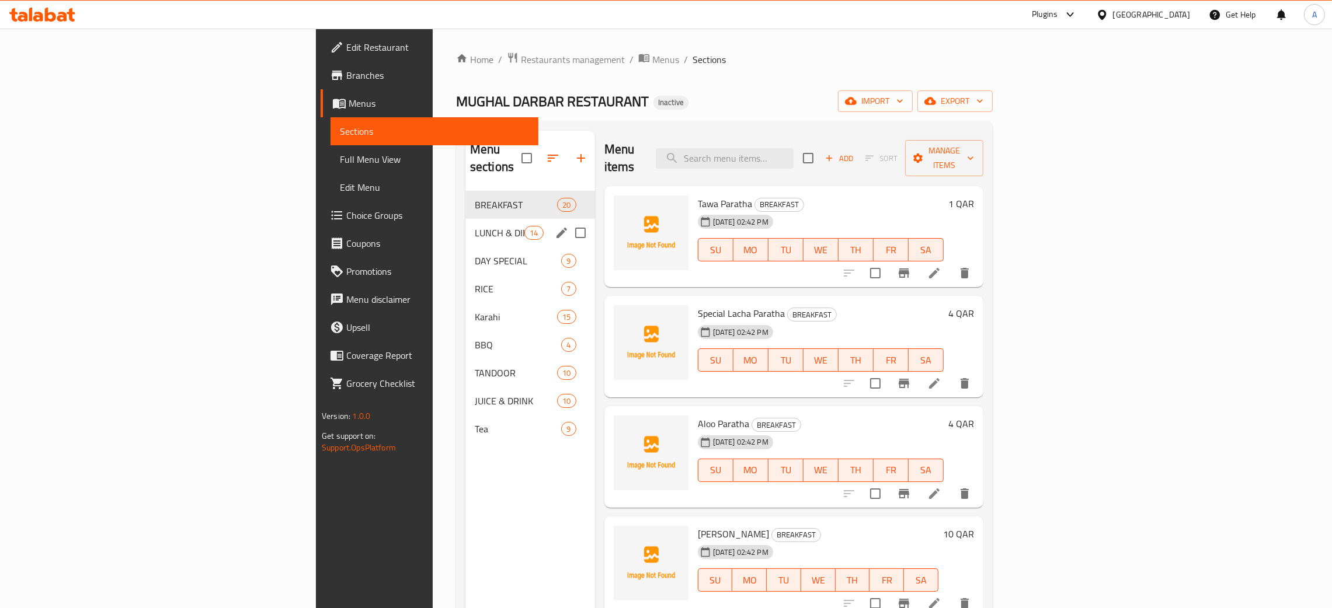
click at [465, 224] on div "LUNCH & DINNER 14" at bounding box center [530, 233] width 130 height 28
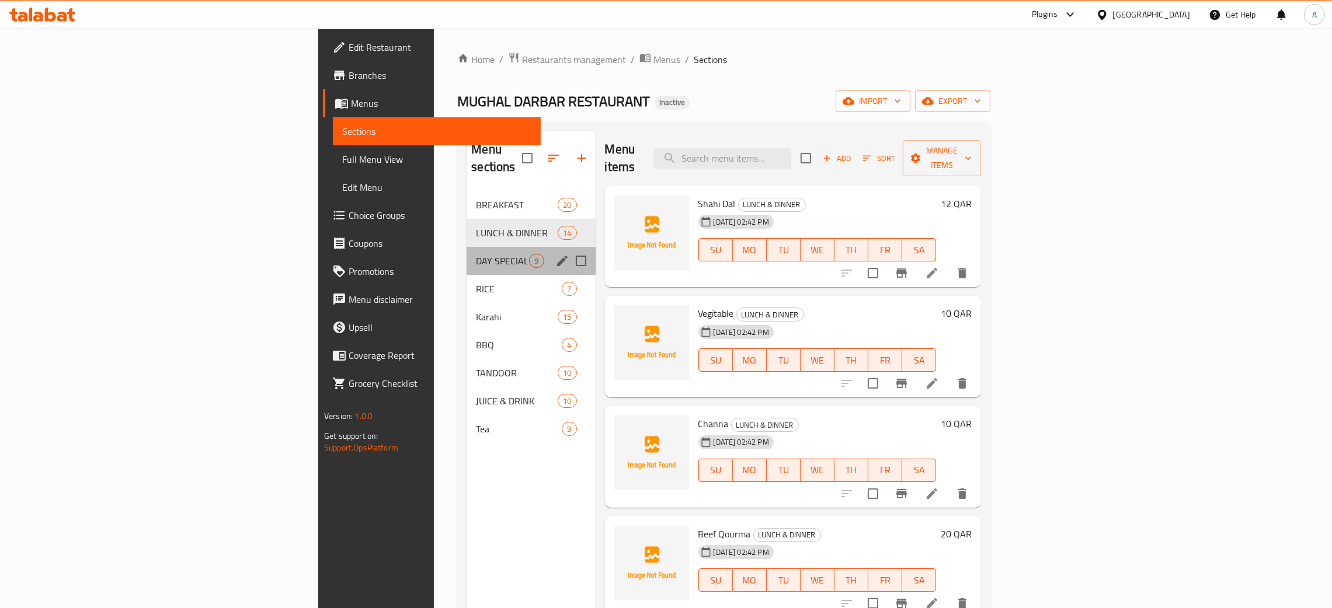
click at [466, 252] on div "DAY SPECIAL 9" at bounding box center [530, 261] width 128 height 28
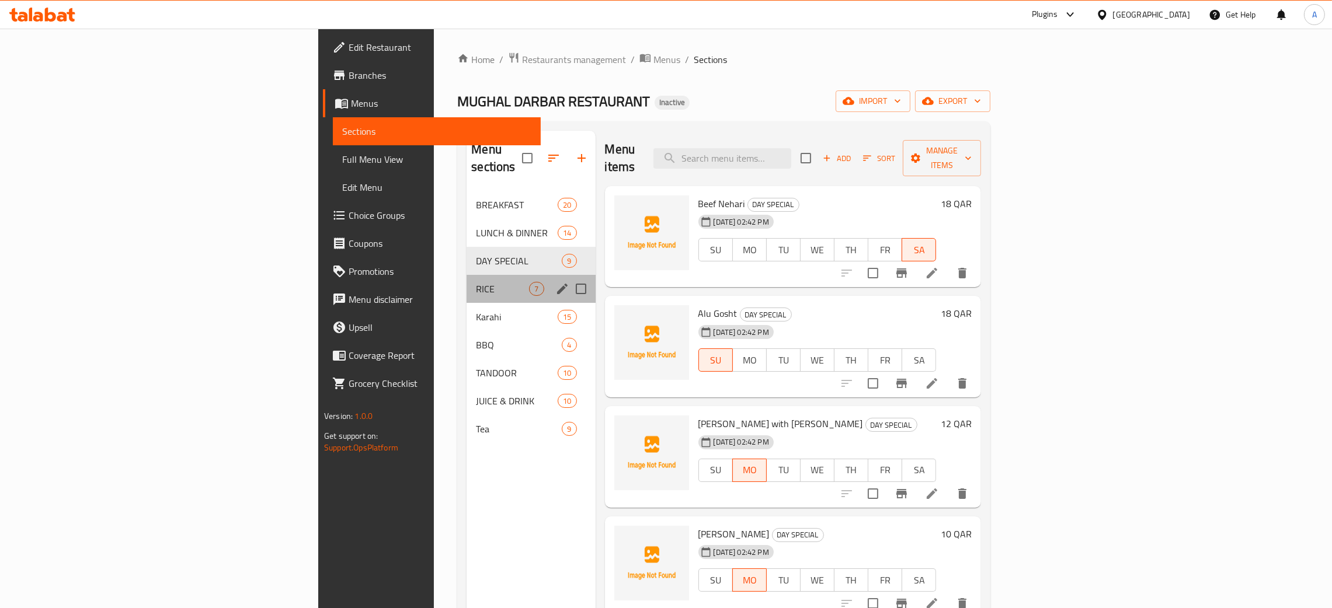
click at [466, 280] on div "RICE 7" at bounding box center [530, 289] width 128 height 28
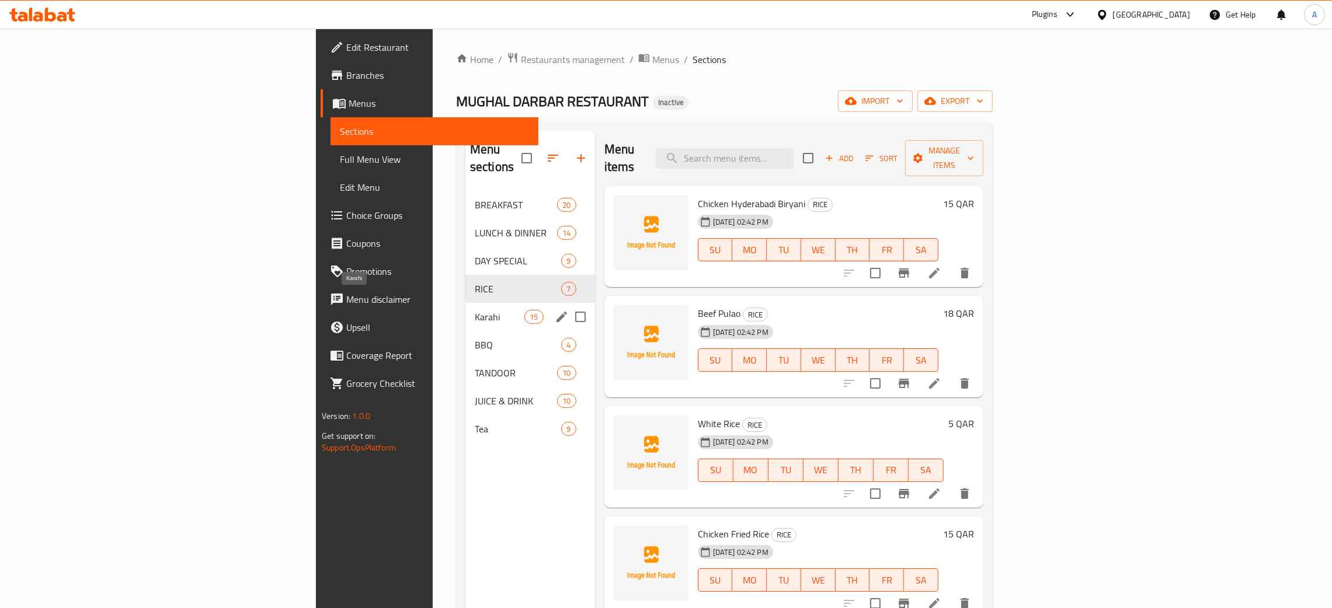
click at [475, 310] on span "Karahi" at bounding box center [500, 317] width 50 height 14
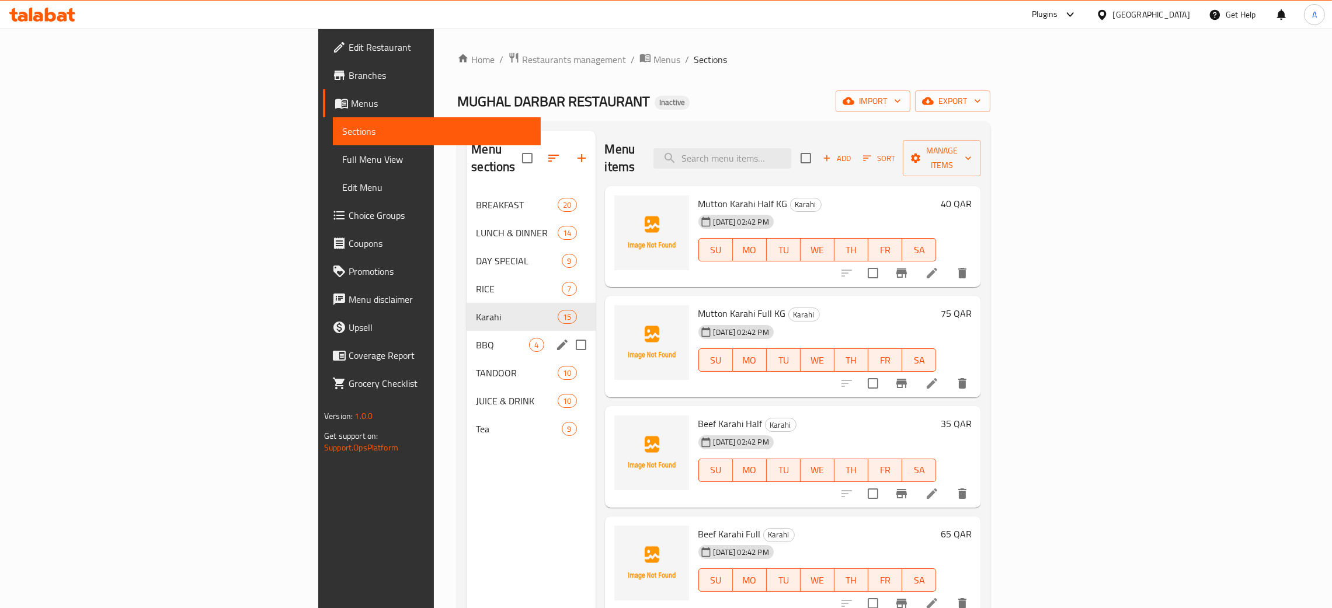
click at [466, 336] on div "BBQ 4" at bounding box center [530, 345] width 128 height 28
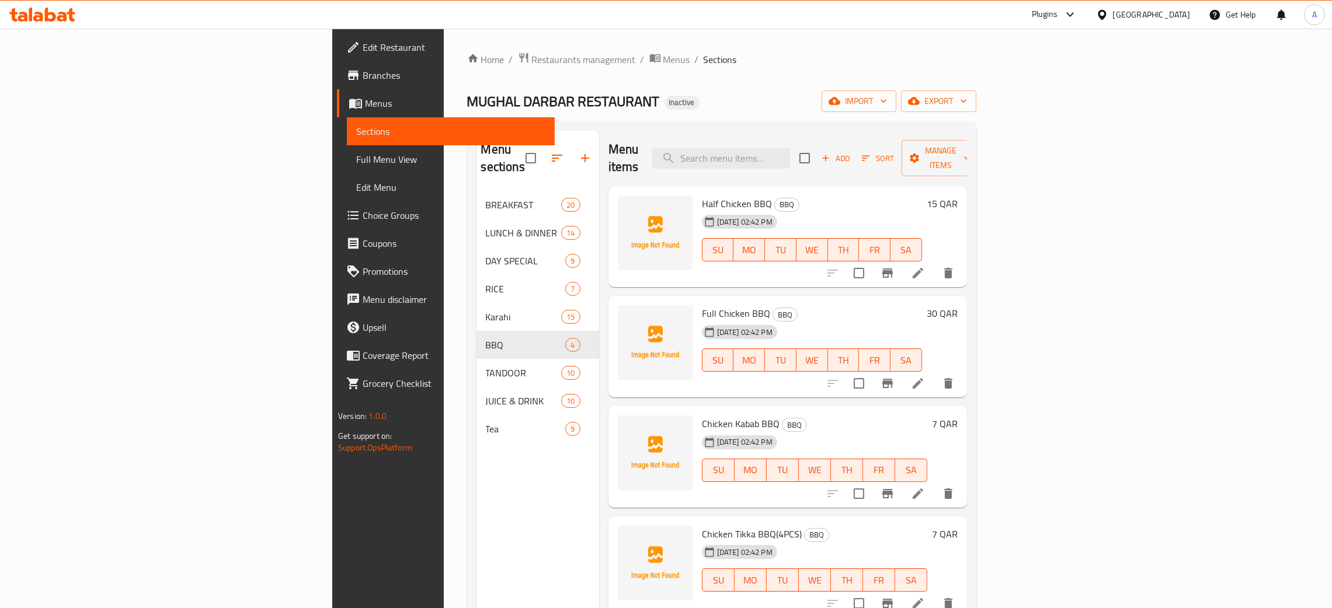
click at [1178, 9] on div "[GEOGRAPHIC_DATA]" at bounding box center [1151, 14] width 77 height 13
click at [1041, 119] on div "[GEOGRAPHIC_DATA]" at bounding box center [1101, 120] width 175 height 27
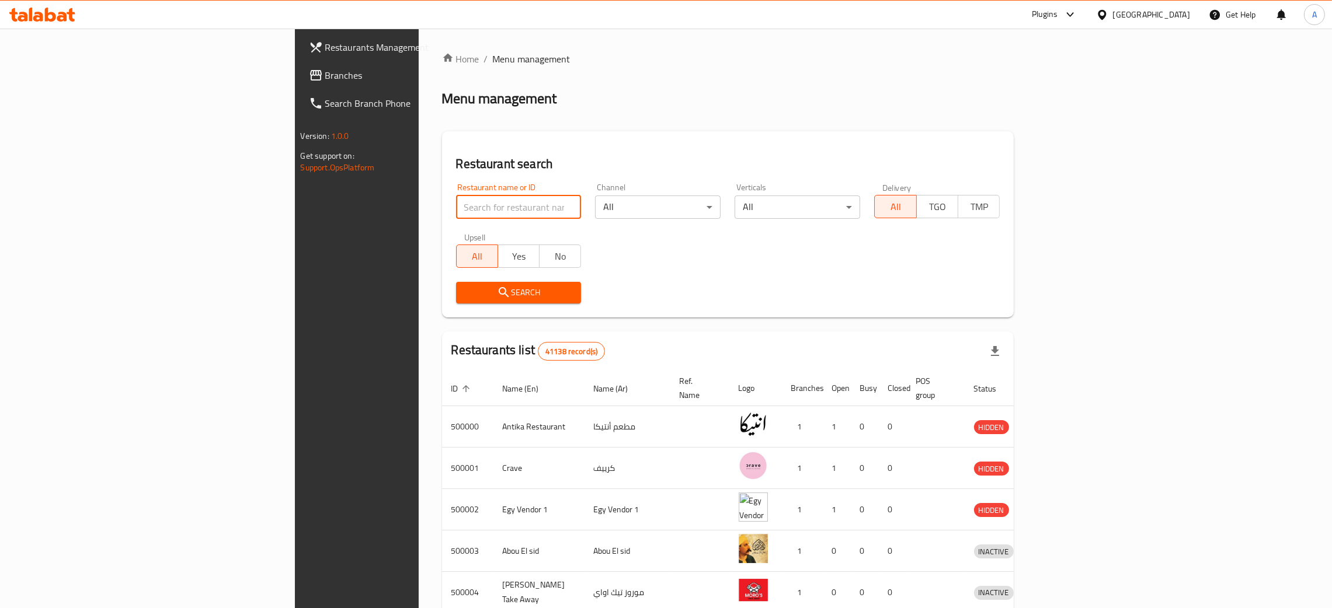
click at [456, 207] on input "search" at bounding box center [519, 207] width 126 height 23
paste input "Bouchee"
type input "Bouchee"
click button "Search" at bounding box center [519, 293] width 126 height 22
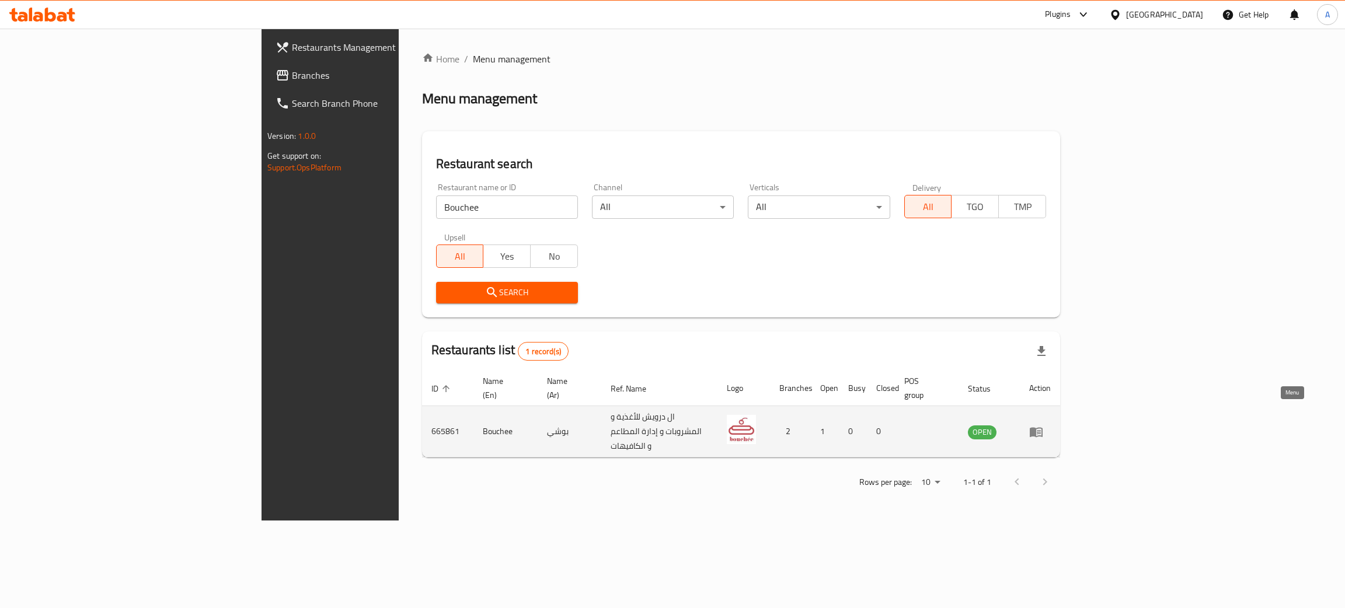
click at [1043, 425] on icon "enhanced table" at bounding box center [1036, 432] width 14 height 14
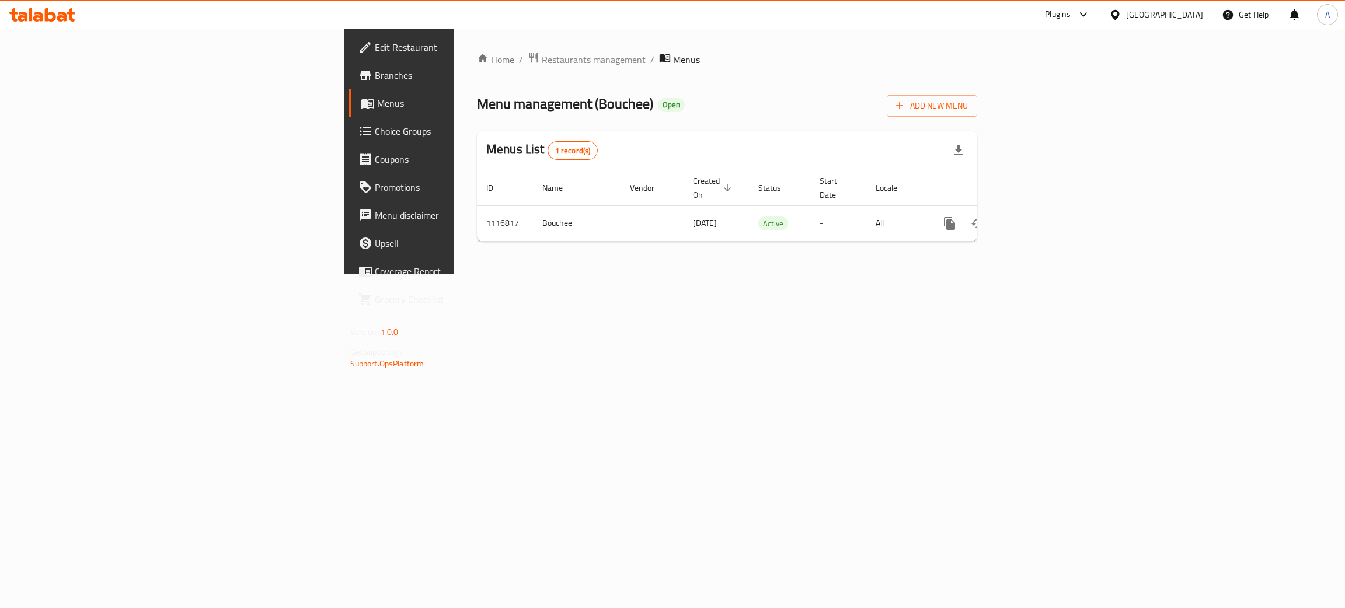
click at [375, 77] on span "Branches" at bounding box center [467, 75] width 185 height 14
